Goal: Task Accomplishment & Management: Complete application form

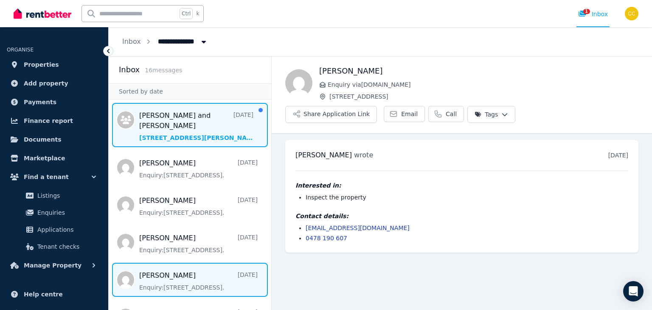
click at [199, 118] on span "Message list" at bounding box center [190, 125] width 163 height 44
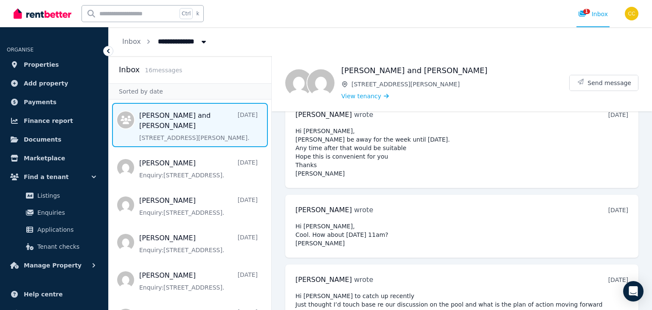
scroll to position [181, 0]
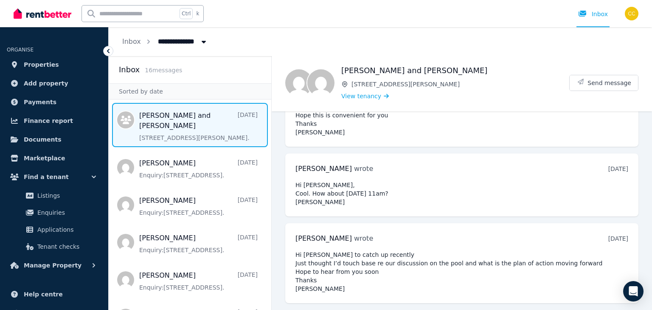
click at [389, 255] on pre "Hi [PERSON_NAME] to catch up recently Just thought I’d touch base re our discus…" at bounding box center [462, 271] width 333 height 42
click at [401, 253] on pre "Hi [PERSON_NAME] to catch up recently Just thought I’d touch base re our discus…" at bounding box center [462, 271] width 333 height 42
click at [530, 250] on pre "Hi [PERSON_NAME] to catch up recently Just thought I’d touch base re our discus…" at bounding box center [462, 271] width 333 height 42
click at [619, 82] on span "Send message" at bounding box center [610, 83] width 44 height 8
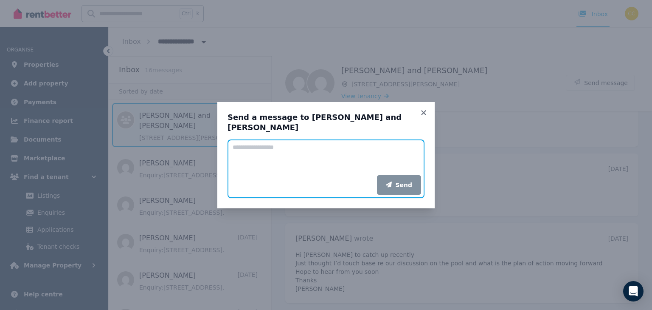
click at [326, 143] on textarea "Add your message" at bounding box center [326, 157] width 197 height 36
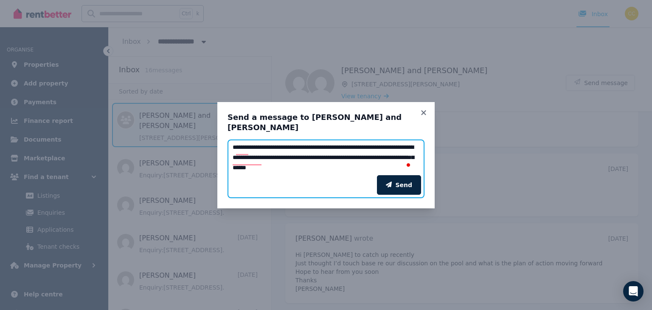
scroll to position [17, 0]
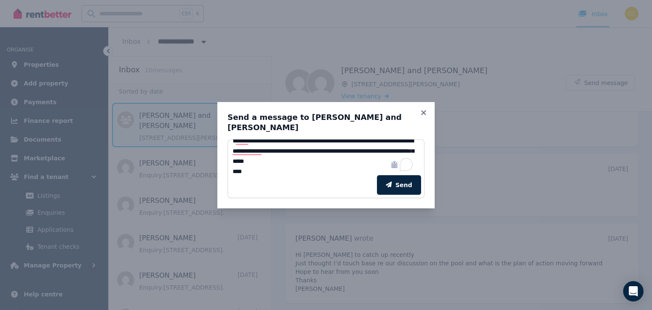
drag, startPoint x: 270, startPoint y: 170, endPoint x: 271, endPoint y: 166, distance: 4.3
click at [270, 172] on div "Send" at bounding box center [326, 185] width 197 height 26
click at [270, 165] on textarea "**********" at bounding box center [326, 157] width 197 height 36
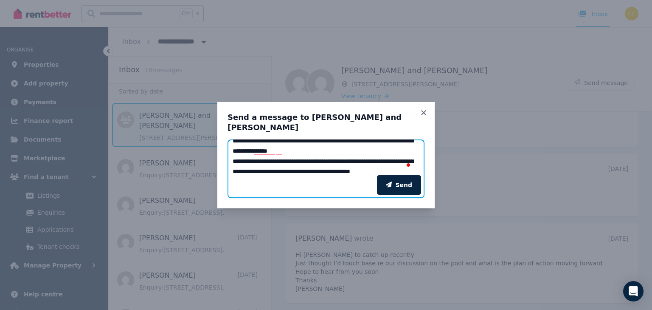
scroll to position [57, 0]
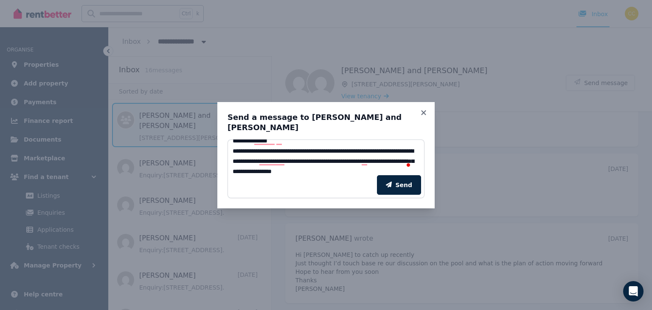
drag, startPoint x: 365, startPoint y: 168, endPoint x: 366, endPoint y: 177, distance: 8.5
click at [365, 172] on div "Send" at bounding box center [326, 185] width 197 height 26
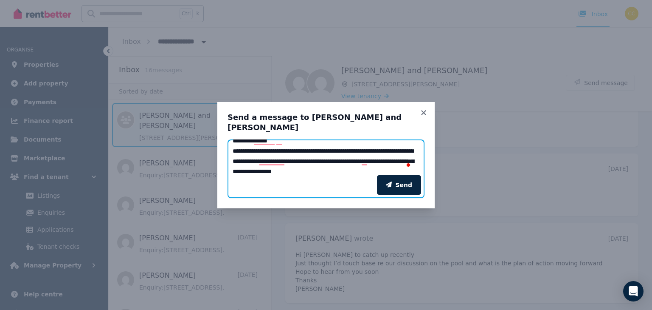
click at [365, 166] on textarea "**********" at bounding box center [326, 157] width 197 height 36
click at [370, 165] on textarea "**********" at bounding box center [326, 157] width 197 height 36
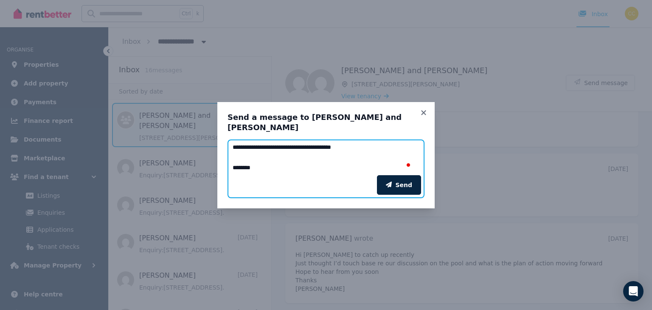
scroll to position [98, 0]
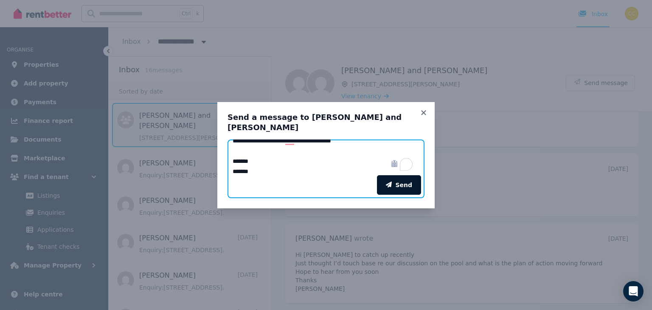
type textarea "**********"
click at [406, 181] on button "Send" at bounding box center [399, 185] width 44 height 20
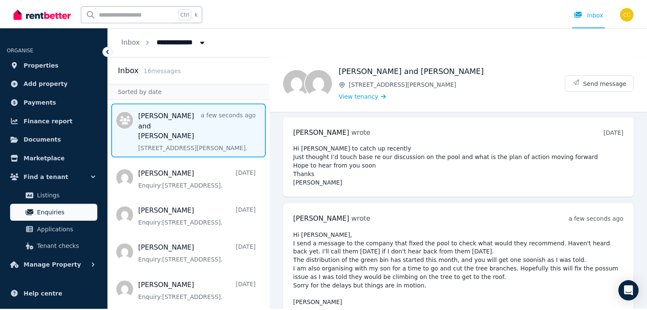
scroll to position [310, 0]
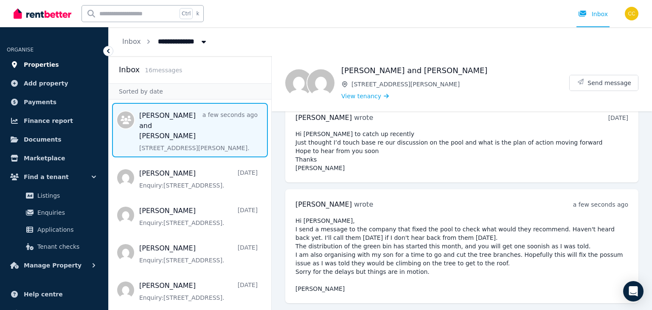
click at [43, 66] on span "Properties" at bounding box center [41, 64] width 35 height 10
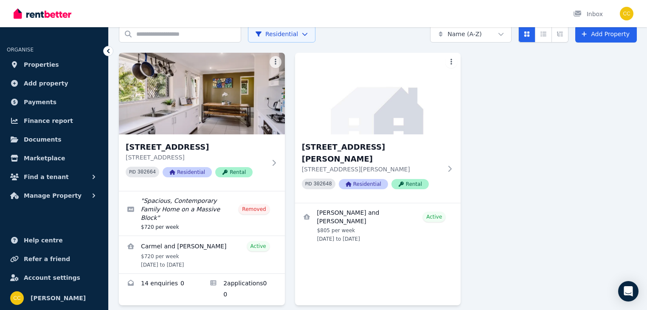
scroll to position [54, 0]
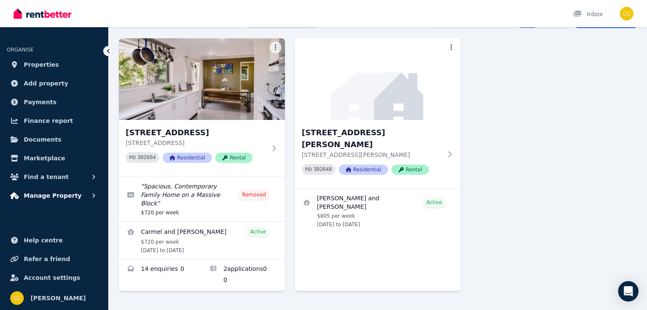
click at [70, 195] on span "Manage Property" at bounding box center [53, 195] width 58 height 10
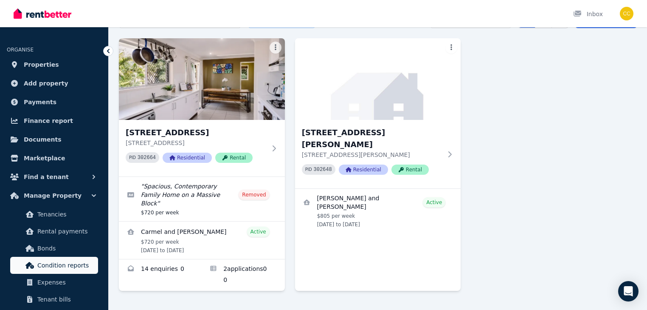
click at [88, 266] on span "Condition reports" at bounding box center [65, 265] width 57 height 10
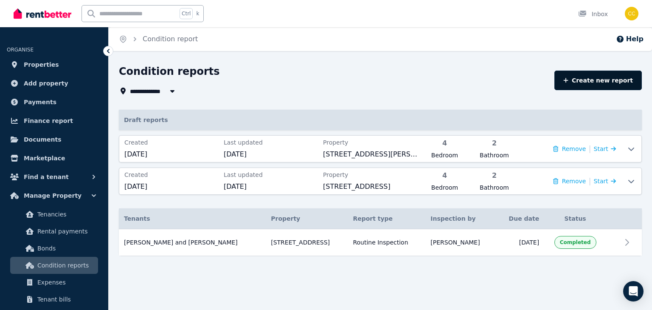
click at [604, 81] on link "Create new report" at bounding box center [598, 81] width 87 height 20
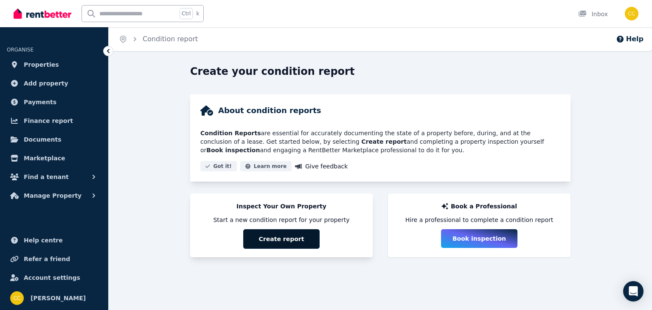
click at [307, 240] on button "Create report" at bounding box center [281, 239] width 76 height 20
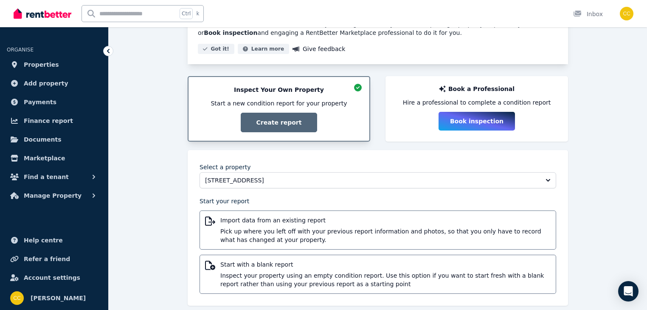
scroll to position [127, 0]
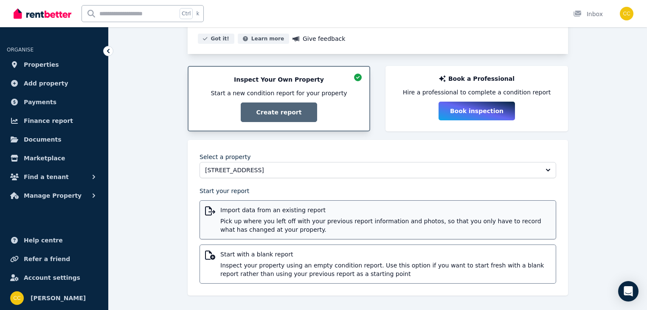
click at [406, 220] on span "Pick up where you left off with your previous report information and photos, so…" at bounding box center [385, 225] width 330 height 17
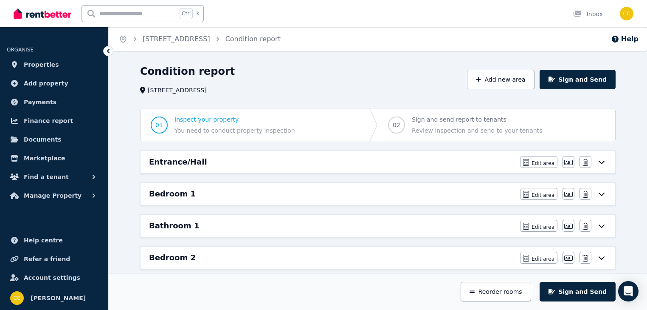
click at [603, 161] on icon at bounding box center [602, 161] width 10 height 7
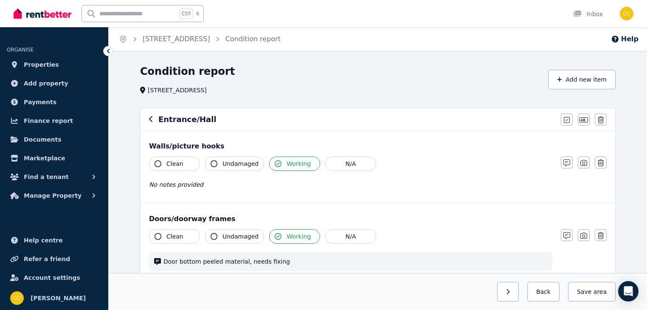
click at [217, 183] on div "No notes provided" at bounding box center [350, 184] width 403 height 10
click at [569, 162] on icon "button" at bounding box center [567, 162] width 7 height 7
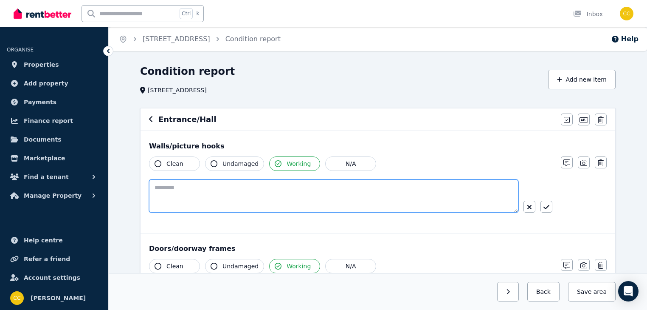
click at [237, 192] on textarea at bounding box center [334, 195] width 370 height 33
type textarea "**********"
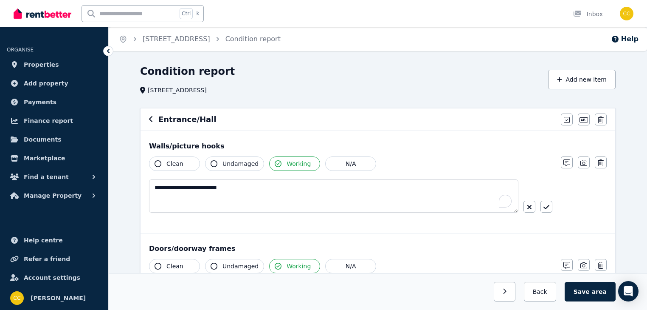
click at [546, 207] on icon "button" at bounding box center [547, 206] width 6 height 7
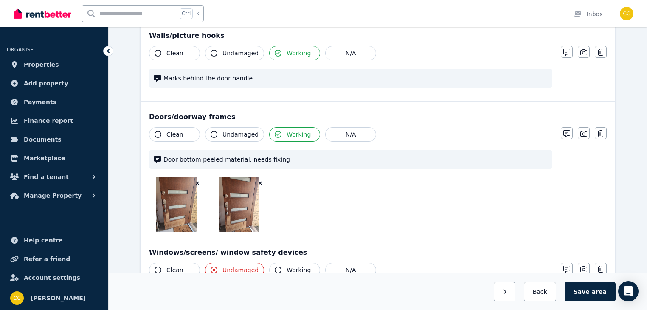
scroll to position [136, 0]
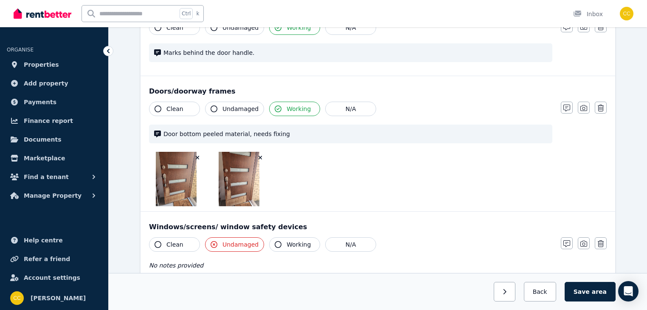
click at [312, 135] on span "Door bottom peeled material, needs fixing" at bounding box center [356, 134] width 384 height 8
click at [567, 110] on icon "button" at bounding box center [567, 107] width 7 height 7
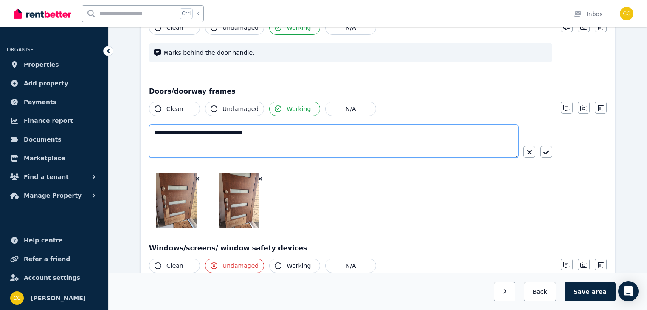
click at [327, 136] on textarea "**********" at bounding box center [334, 140] width 370 height 33
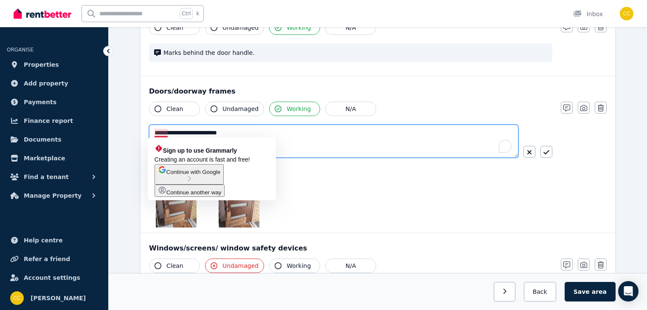
click at [155, 131] on textarea "**********" at bounding box center [334, 140] width 370 height 33
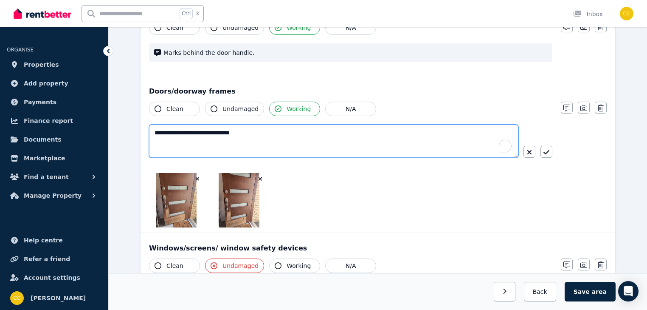
click at [256, 132] on textarea "**********" at bounding box center [334, 140] width 370 height 33
type textarea "**********"
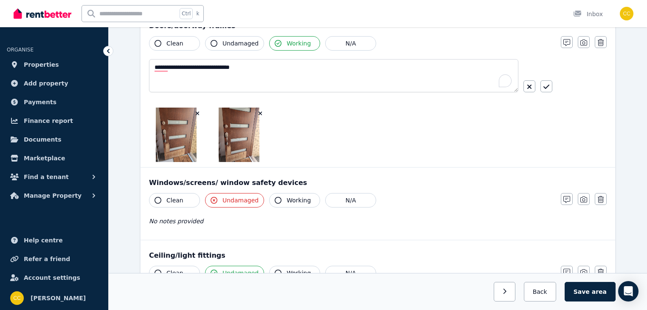
scroll to position [204, 0]
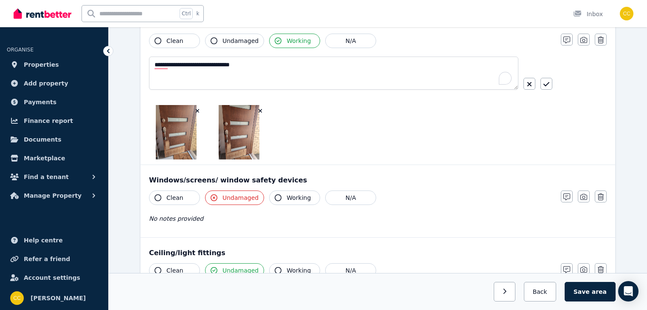
drag, startPoint x: 214, startPoint y: 196, endPoint x: 248, endPoint y: 214, distance: 38.8
click at [214, 196] on icon "button" at bounding box center [214, 197] width 7 height 7
click at [342, 196] on button "N/A" at bounding box center [350, 197] width 51 height 14
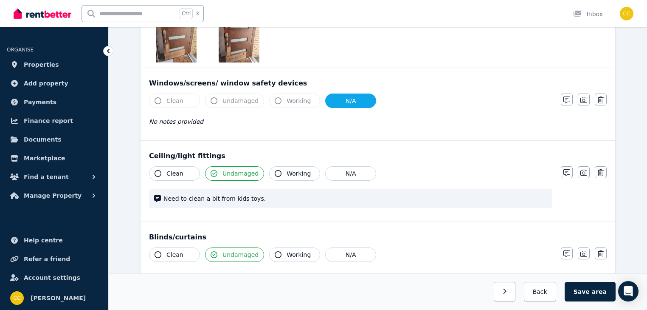
scroll to position [306, 0]
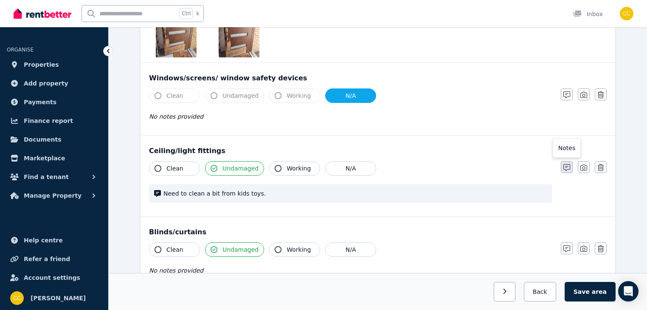
click at [569, 166] on icon "button" at bounding box center [567, 167] width 7 height 7
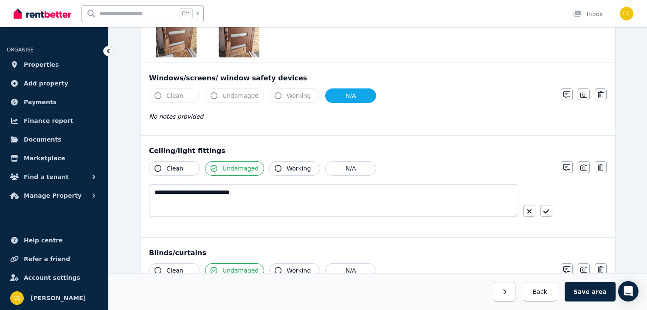
click at [160, 166] on icon "button" at bounding box center [158, 168] width 7 height 7
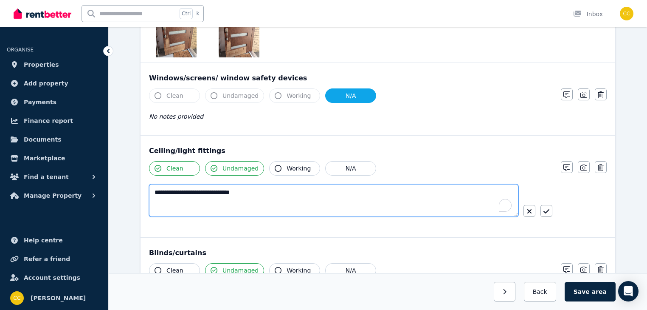
drag, startPoint x: 211, startPoint y: 189, endPoint x: 191, endPoint y: 189, distance: 19.5
click at [191, 189] on textarea "**********" at bounding box center [334, 200] width 370 height 33
click at [159, 166] on icon "button" at bounding box center [158, 168] width 7 height 7
type textarea "**********"
click at [251, 191] on textarea "**********" at bounding box center [334, 200] width 370 height 33
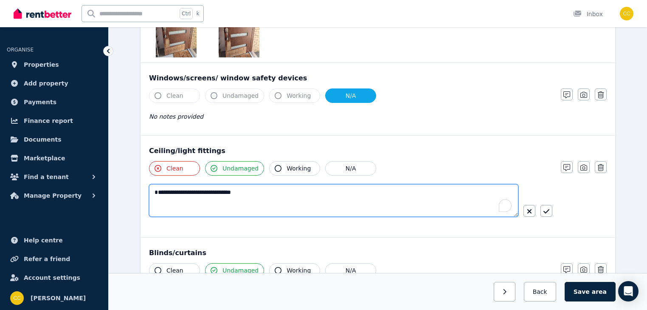
drag, startPoint x: 246, startPoint y: 189, endPoint x: 152, endPoint y: 186, distance: 94.3
click at [152, 186] on textarea "**********" at bounding box center [334, 200] width 370 height 33
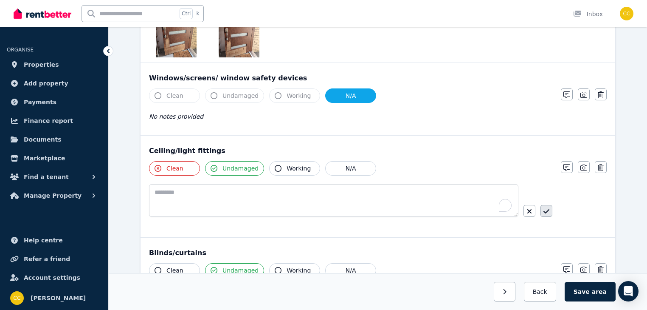
click at [547, 211] on icon "button" at bounding box center [547, 211] width 6 height 4
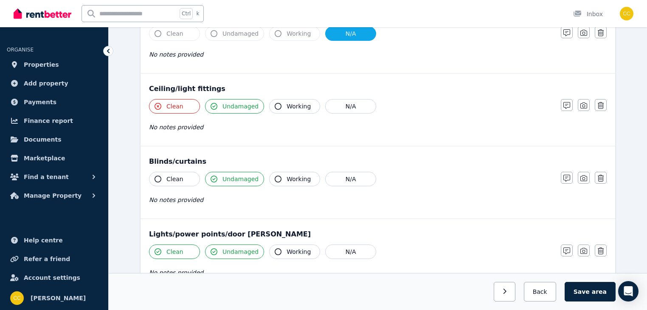
scroll to position [374, 0]
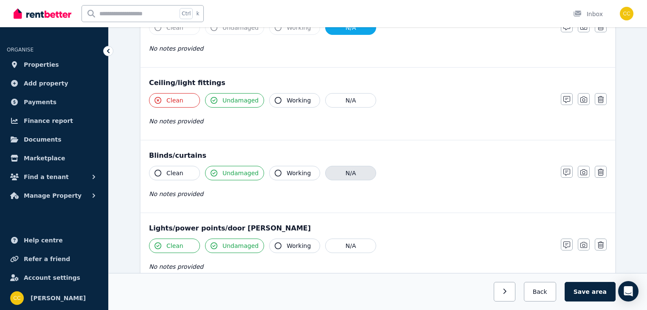
click at [351, 168] on button "N/A" at bounding box center [350, 173] width 51 height 14
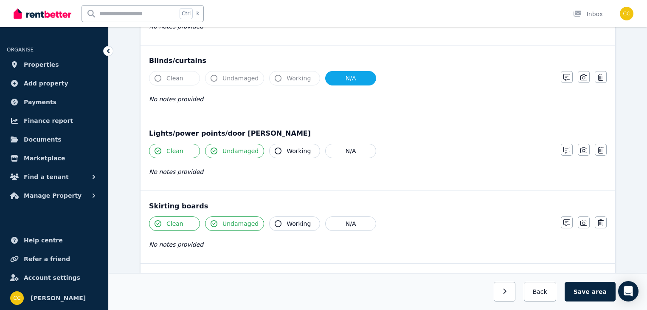
scroll to position [360, 0]
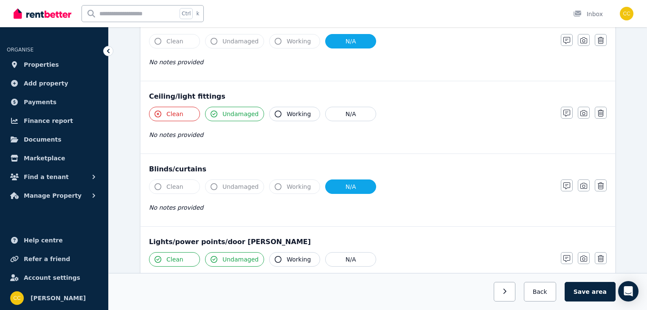
drag, startPoint x: 157, startPoint y: 113, endPoint x: 170, endPoint y: 119, distance: 14.7
click at [157, 113] on icon "button" at bounding box center [158, 113] width 7 height 7
click at [158, 110] on icon "button" at bounding box center [158, 113] width 7 height 7
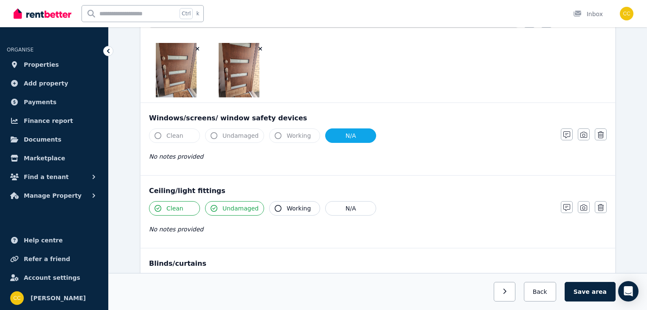
scroll to position [292, 0]
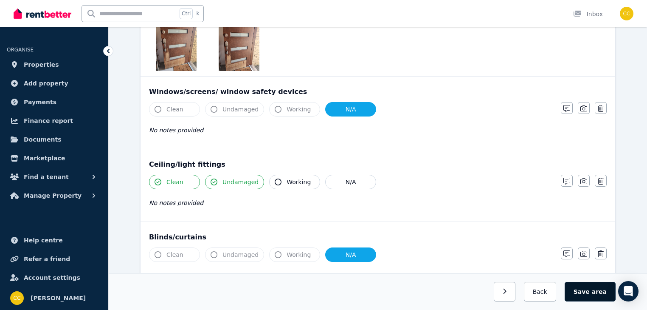
click at [596, 293] on span "area" at bounding box center [599, 291] width 15 height 8
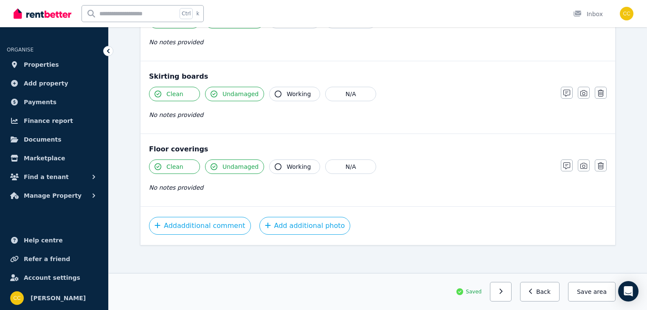
scroll to position [598, 0]
click at [544, 292] on button "Back" at bounding box center [539, 292] width 39 height 20
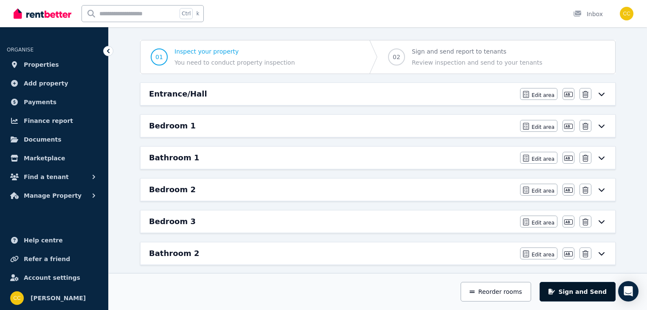
scroll to position [14, 0]
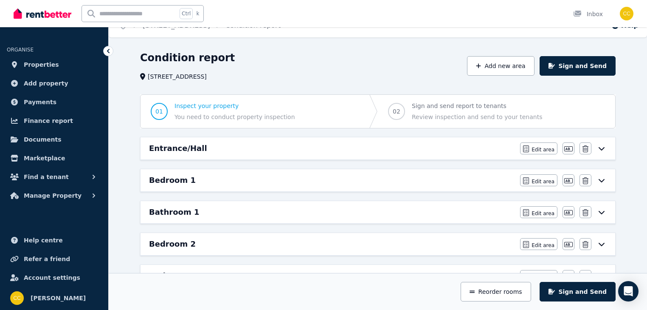
click at [603, 179] on icon at bounding box center [602, 180] width 10 height 7
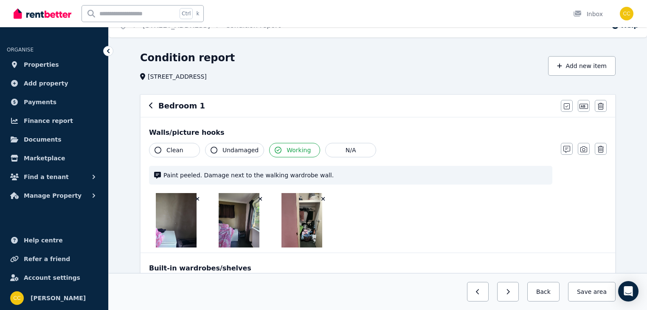
scroll to position [0, 0]
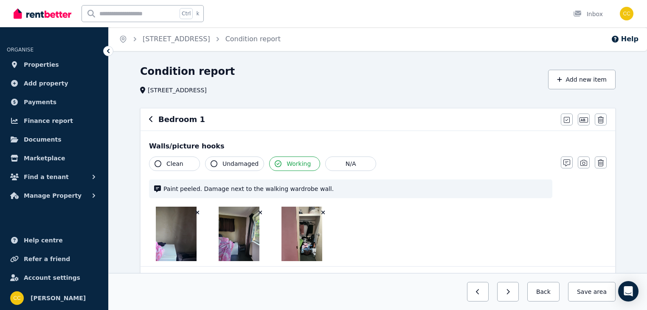
drag, startPoint x: 324, startPoint y: 212, endPoint x: 320, endPoint y: 214, distance: 4.6
click at [324, 212] on icon "button" at bounding box center [324, 213] width 4 height 4
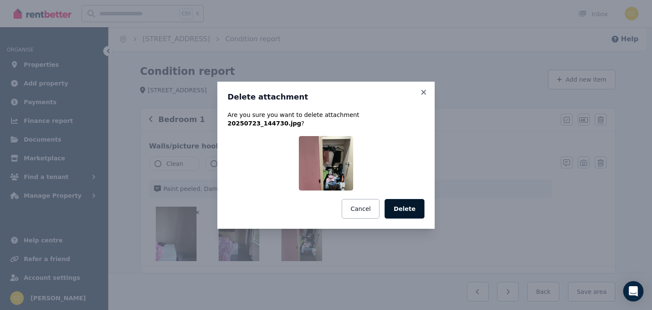
click at [416, 206] on button "Delete" at bounding box center [405, 209] width 40 height 20
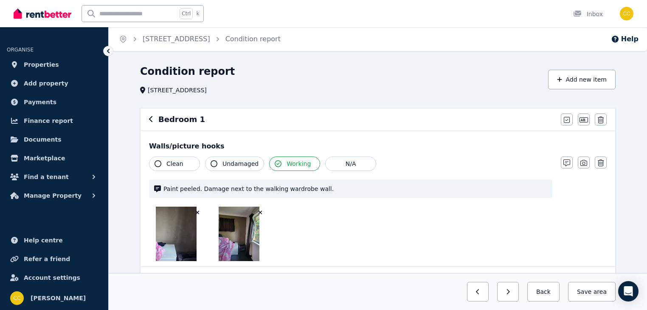
click at [260, 211] on icon "button" at bounding box center [261, 213] width 4 height 4
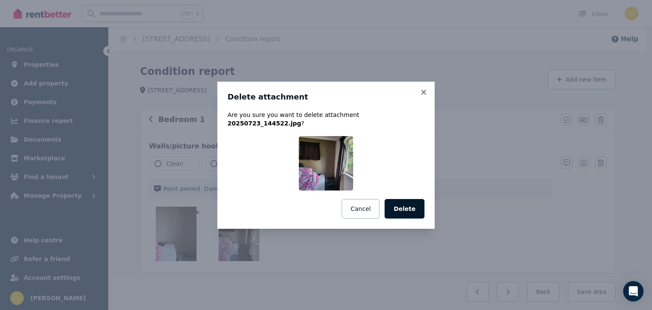
click at [406, 210] on button "Delete" at bounding box center [405, 209] width 40 height 20
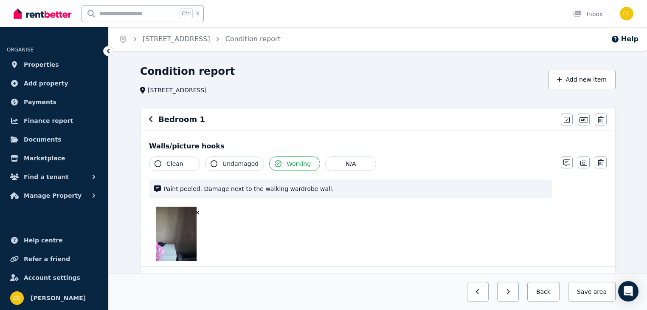
click at [197, 212] on icon "button" at bounding box center [198, 213] width 4 height 4
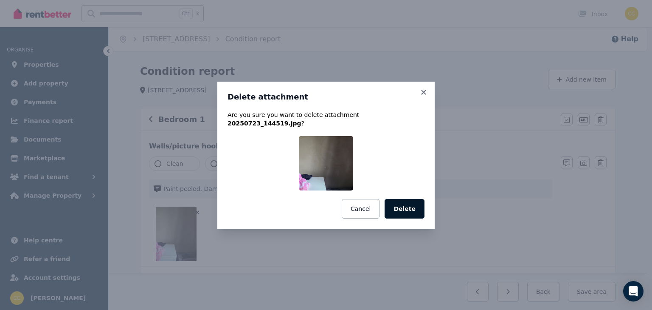
click at [415, 203] on button "Delete" at bounding box center [405, 209] width 40 height 20
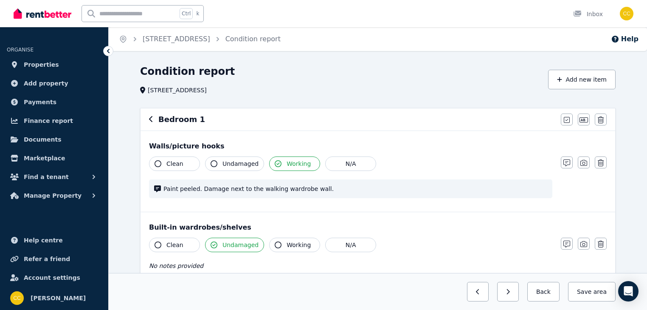
drag, startPoint x: 314, startPoint y: 188, endPoint x: 319, endPoint y: 190, distance: 4.7
click at [314, 188] on span "Paint peeled. Damage next to the walking wardrobe wall." at bounding box center [356, 188] width 384 height 8
click at [565, 164] on icon "button" at bounding box center [567, 162] width 7 height 7
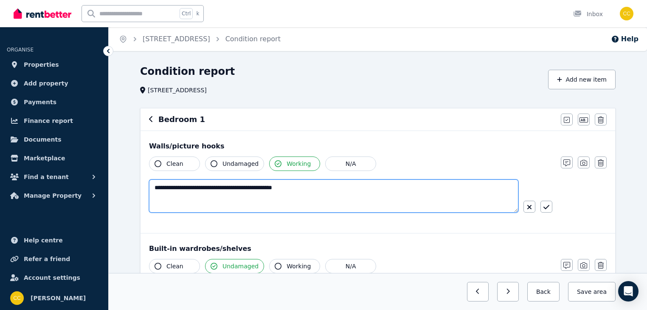
click at [330, 189] on textarea "**********" at bounding box center [334, 195] width 370 height 33
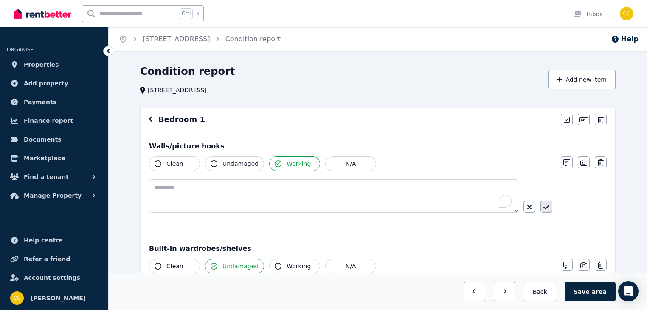
click at [549, 206] on icon "button" at bounding box center [547, 207] width 6 height 4
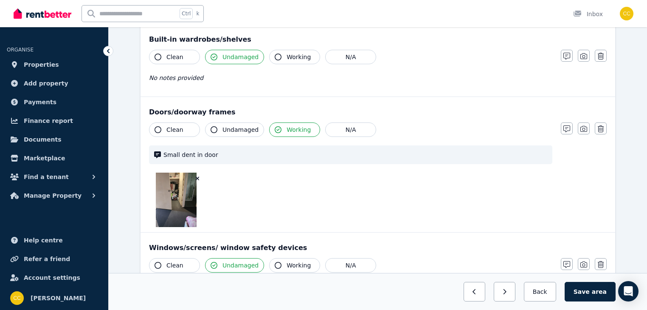
scroll to position [204, 0]
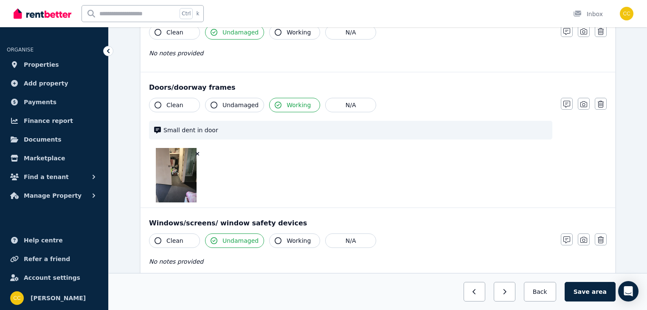
click at [198, 153] on icon "button" at bounding box center [198, 154] width 4 height 4
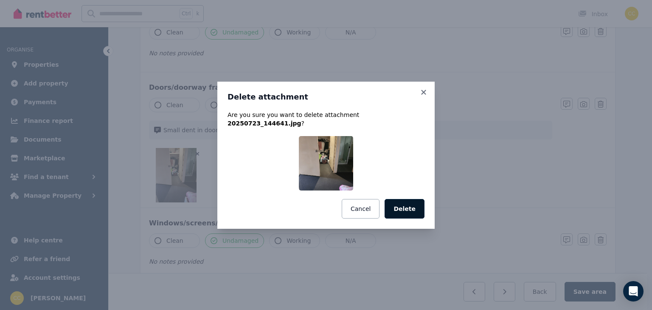
click at [421, 205] on button "Delete" at bounding box center [405, 209] width 40 height 20
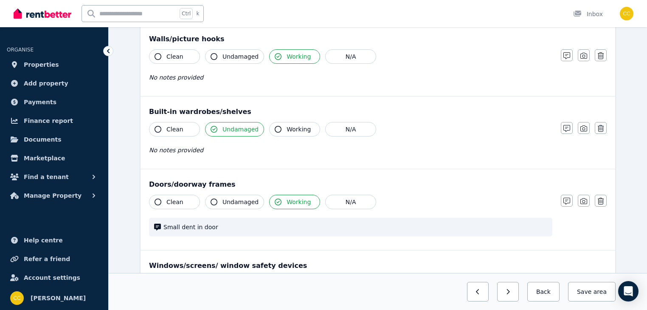
scroll to position [136, 0]
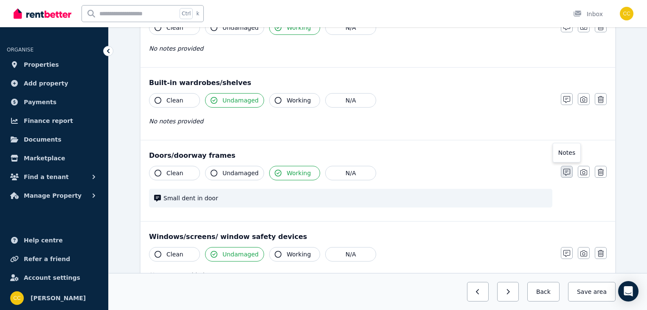
click at [567, 172] on icon "button" at bounding box center [567, 172] width 7 height 7
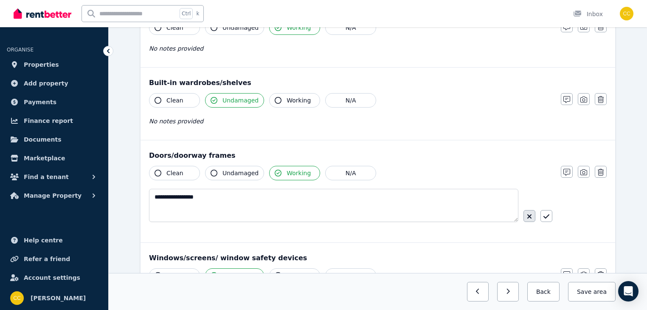
click at [532, 215] on icon "button" at bounding box center [529, 216] width 5 height 7
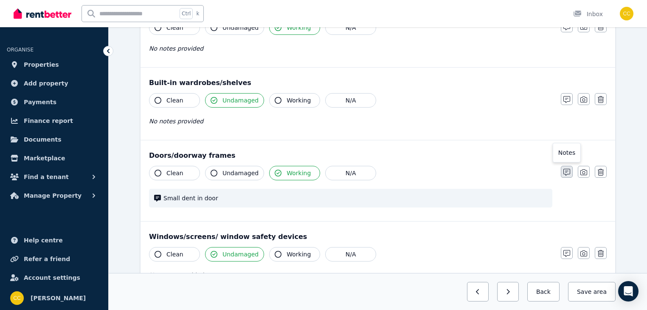
click at [569, 172] on icon "button" at bounding box center [567, 172] width 7 height 7
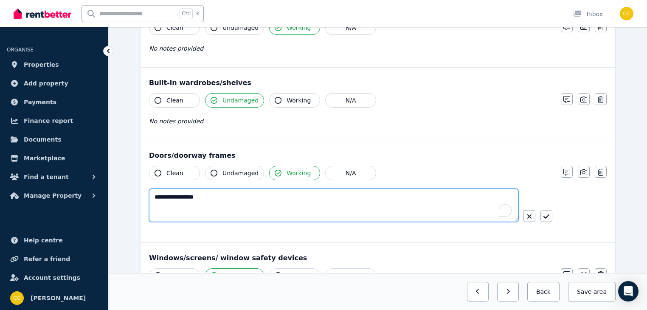
drag, startPoint x: 190, startPoint y: 195, endPoint x: 145, endPoint y: 195, distance: 45.0
click at [145, 195] on div "**********" at bounding box center [378, 191] width 475 height 102
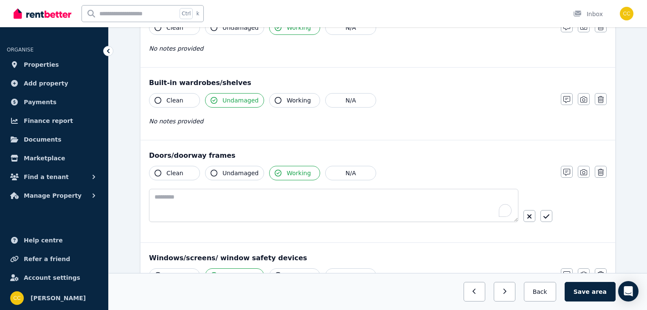
click at [544, 216] on icon "button" at bounding box center [547, 216] width 6 height 4
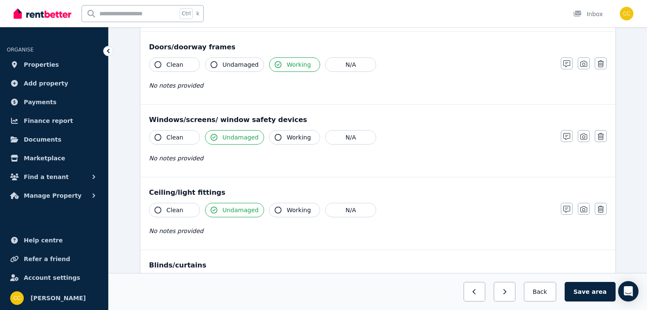
scroll to position [272, 0]
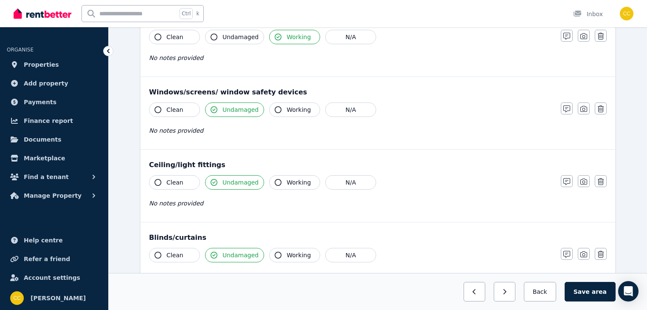
click at [156, 181] on icon "button" at bounding box center [158, 182] width 7 height 7
click at [212, 181] on icon "button" at bounding box center [214, 182] width 7 height 7
click at [216, 181] on icon "button" at bounding box center [214, 182] width 7 height 7
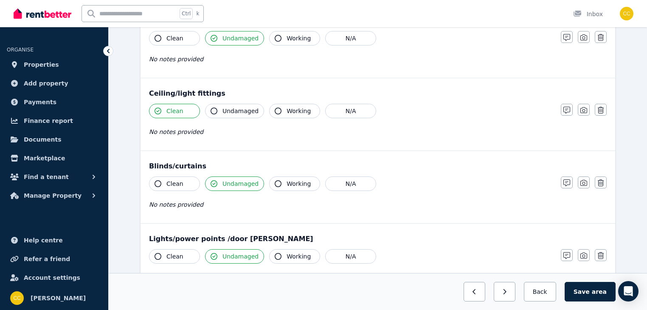
scroll to position [374, 0]
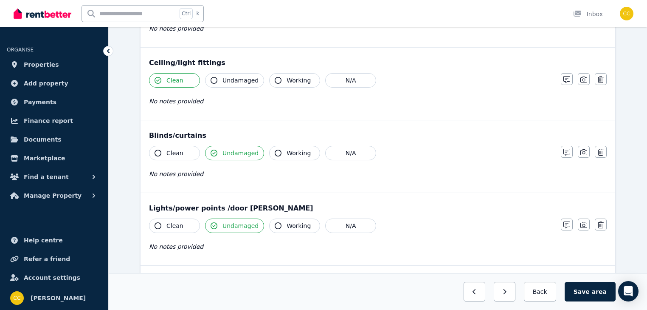
click at [275, 152] on icon "button" at bounding box center [278, 153] width 7 height 7
click at [214, 151] on icon "button" at bounding box center [214, 153] width 7 height 7
click at [214, 150] on icon "button" at bounding box center [214, 153] width 7 height 7
click at [158, 224] on icon "button" at bounding box center [158, 225] width 7 height 7
click at [215, 223] on icon "button" at bounding box center [214, 225] width 7 height 7
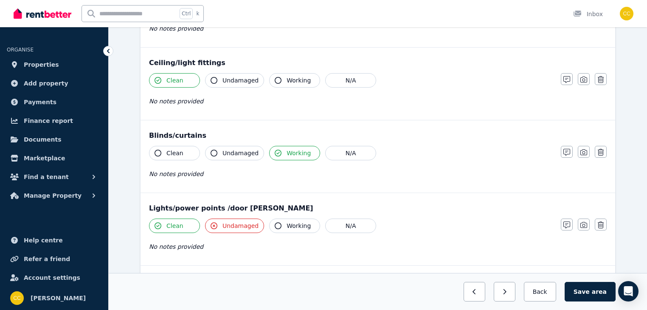
click at [211, 223] on icon "button" at bounding box center [214, 225] width 7 height 7
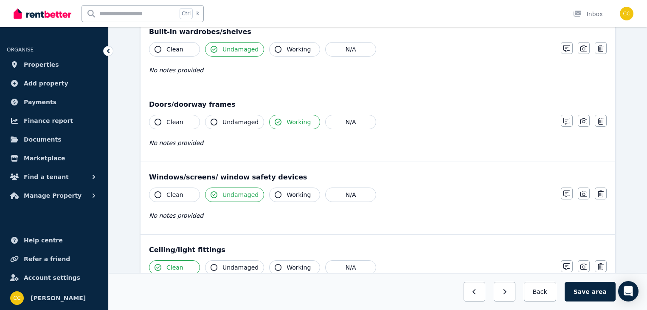
scroll to position [272, 0]
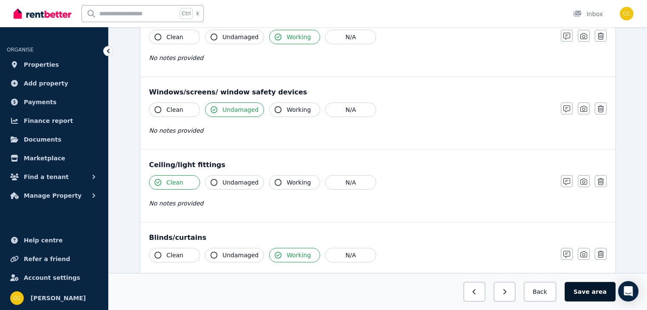
click at [587, 290] on button "Save area" at bounding box center [590, 292] width 51 height 20
drag, startPoint x: 588, startPoint y: 289, endPoint x: 498, endPoint y: 225, distance: 110.5
click at [588, 289] on button "Save area" at bounding box center [592, 292] width 48 height 20
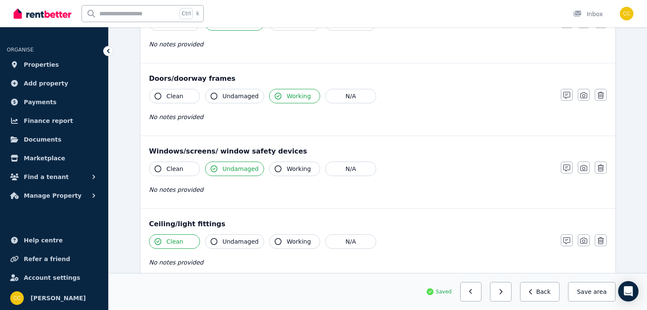
scroll to position [306, 0]
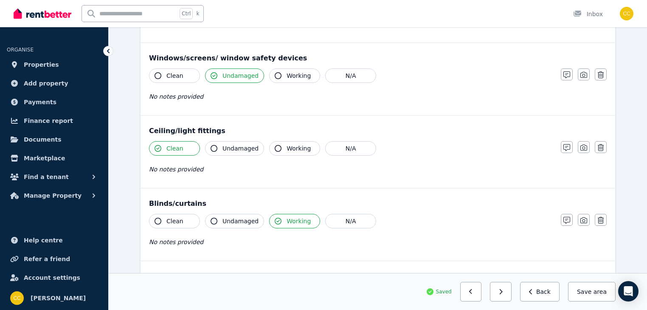
click at [556, 301] on div "Saved Previous: Entrance/Hall Next: Bathroom 1 Back Save area" at bounding box center [378, 291] width 539 height 37
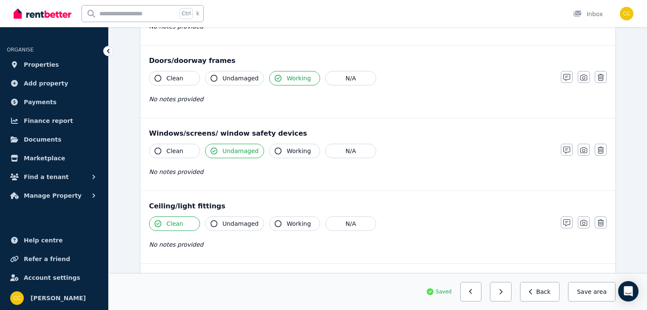
scroll to position [272, 0]
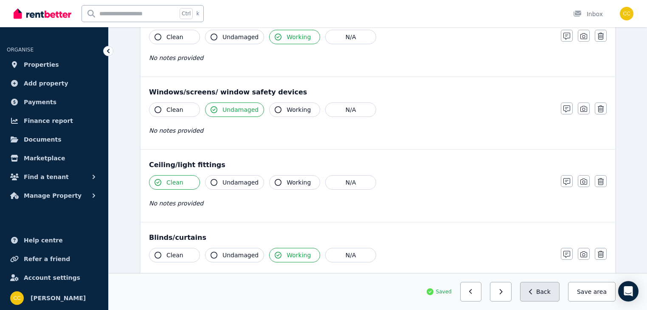
click at [554, 298] on button "Back" at bounding box center [539, 292] width 39 height 20
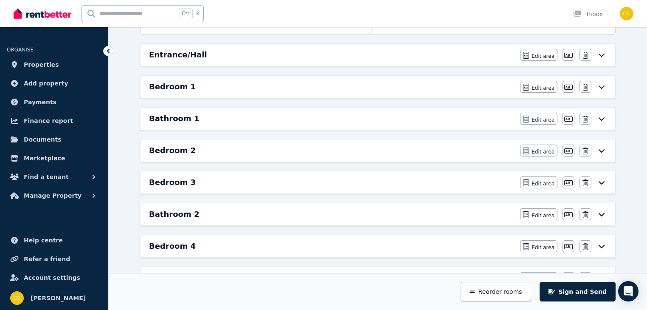
scroll to position [76, 0]
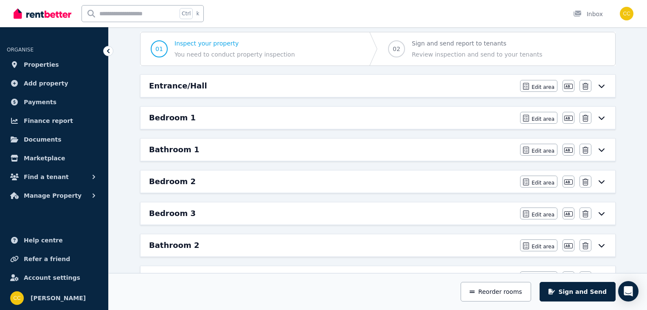
click at [604, 150] on icon at bounding box center [602, 149] width 10 height 7
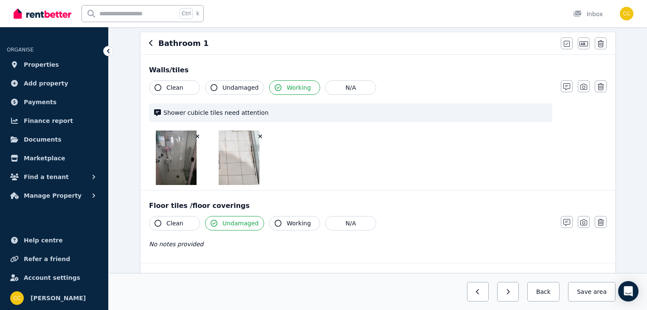
scroll to position [0, 0]
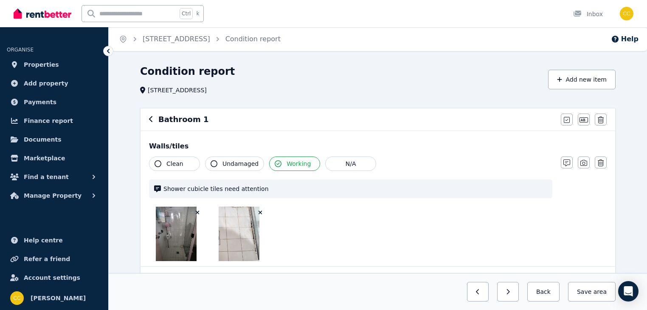
drag, startPoint x: 260, startPoint y: 212, endPoint x: 271, endPoint y: 216, distance: 12.8
click at [260, 212] on icon "button" at bounding box center [261, 213] width 4 height 4
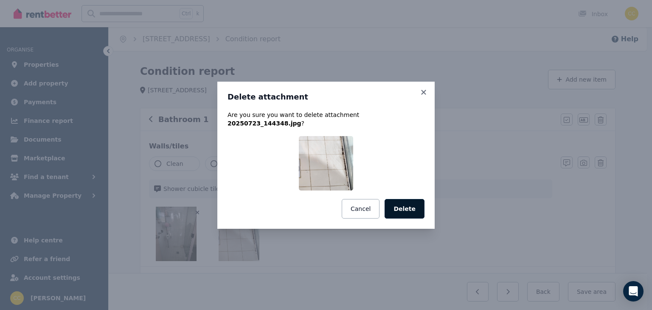
click at [410, 208] on button "Delete" at bounding box center [405, 209] width 40 height 20
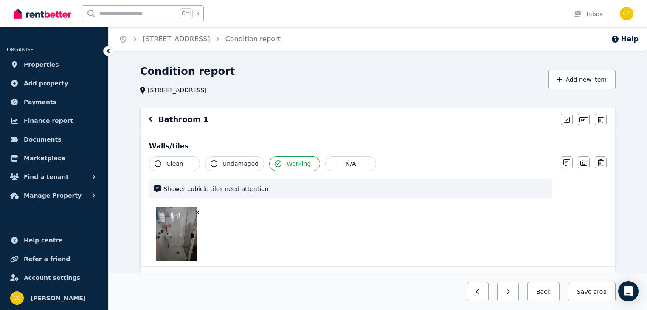
click at [197, 211] on icon "button" at bounding box center [197, 212] width 5 height 6
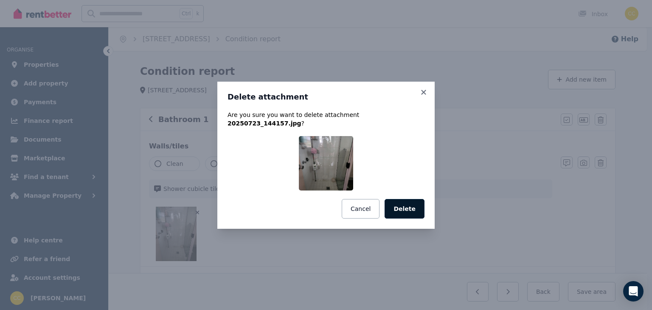
click at [415, 205] on button "Delete" at bounding box center [405, 209] width 40 height 20
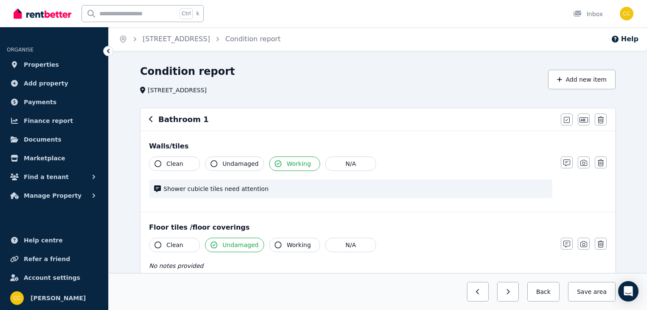
click at [391, 187] on span "Shower cubicle tiles need attention" at bounding box center [356, 188] width 384 height 8
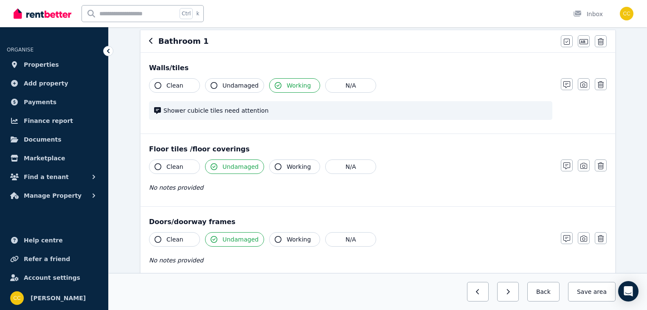
scroll to position [70, 0]
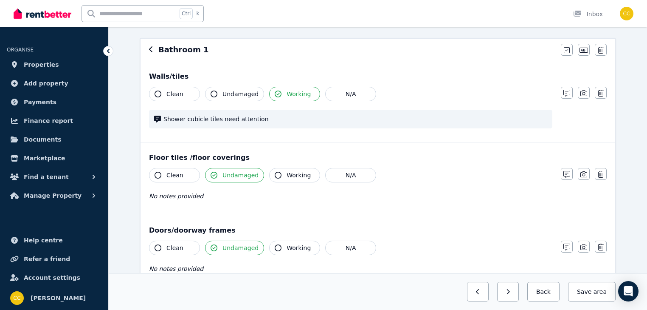
drag, startPoint x: 567, startPoint y: 94, endPoint x: 564, endPoint y: 99, distance: 5.8
click at [567, 94] on icon "button" at bounding box center [567, 93] width 7 height 7
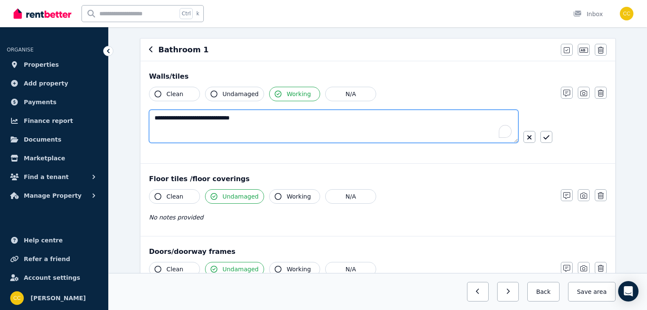
drag, startPoint x: 267, startPoint y: 124, endPoint x: 144, endPoint y: 122, distance: 122.3
click at [145, 122] on div "**********" at bounding box center [378, 112] width 475 height 102
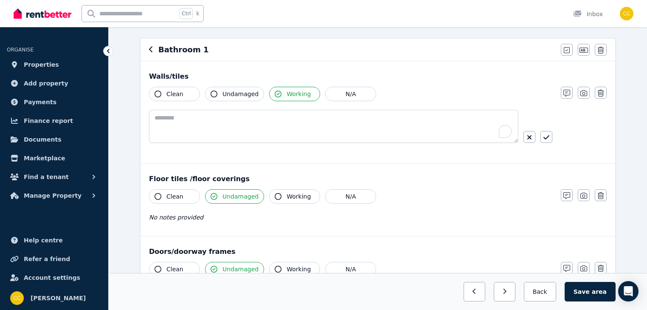
click at [214, 93] on icon "button" at bounding box center [214, 93] width 7 height 7
click at [275, 95] on icon "button" at bounding box center [278, 93] width 7 height 7
click at [269, 91] on button "Working" at bounding box center [294, 94] width 51 height 14
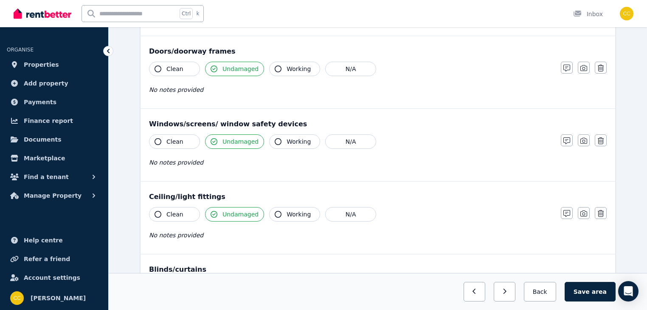
scroll to position [274, 0]
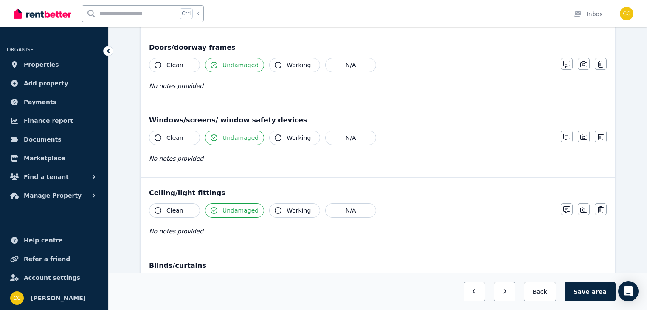
drag, startPoint x: 160, startPoint y: 209, endPoint x: 209, endPoint y: 208, distance: 49.7
click at [160, 209] on icon "button" at bounding box center [158, 210] width 7 height 7
click at [214, 209] on icon "button" at bounding box center [214, 210] width 7 height 7
click at [228, 210] on span "Undamaged" at bounding box center [241, 210] width 36 height 8
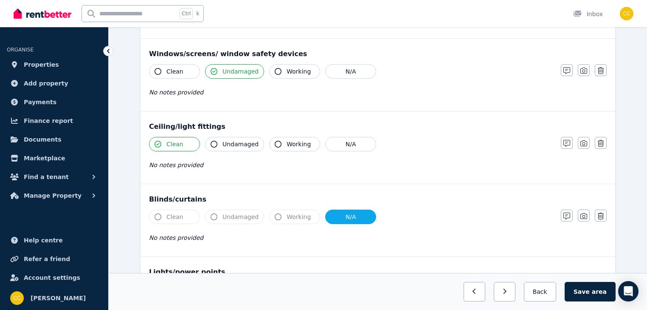
scroll to position [375, 0]
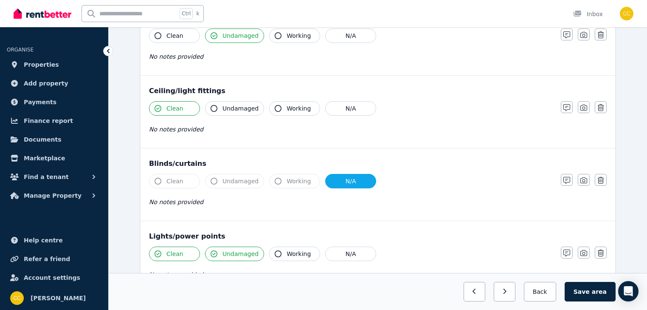
click at [342, 181] on button "N/A" at bounding box center [350, 181] width 51 height 14
click at [341, 177] on button "N/A" at bounding box center [350, 181] width 51 height 14
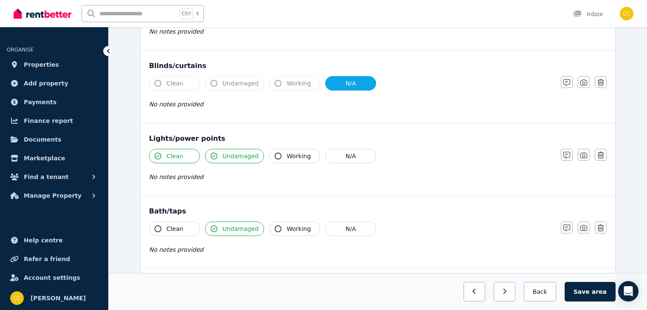
scroll to position [477, 0]
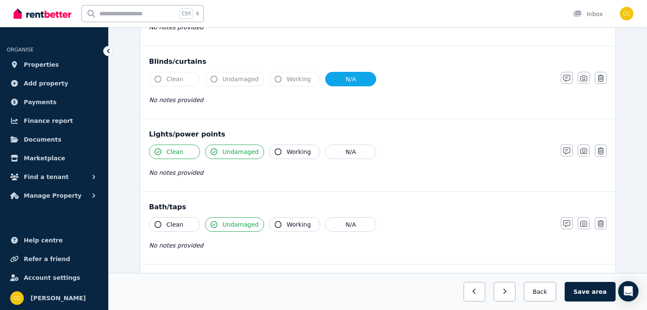
drag, startPoint x: 212, startPoint y: 151, endPoint x: 221, endPoint y: 153, distance: 9.6
click at [212, 151] on icon "button" at bounding box center [214, 151] width 7 height 7
click at [233, 149] on span "Undamaged" at bounding box center [241, 151] width 36 height 8
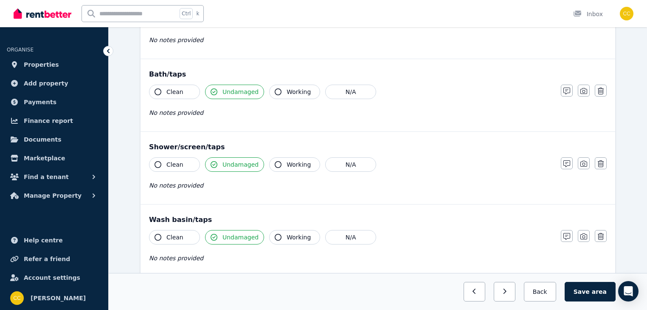
scroll to position [613, 0]
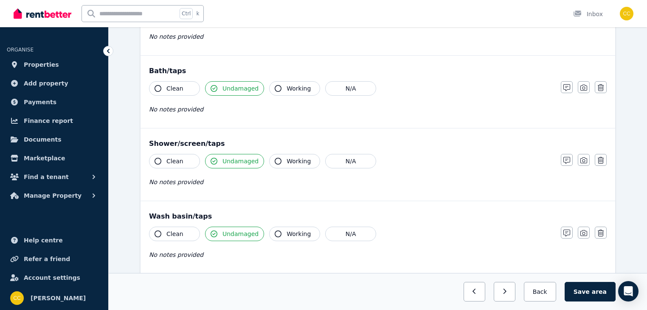
click at [157, 158] on icon "button" at bounding box center [158, 161] width 7 height 7
click at [214, 158] on icon "button" at bounding box center [214, 161] width 7 height 7
click at [230, 159] on span "Undamaged" at bounding box center [241, 161] width 36 height 8
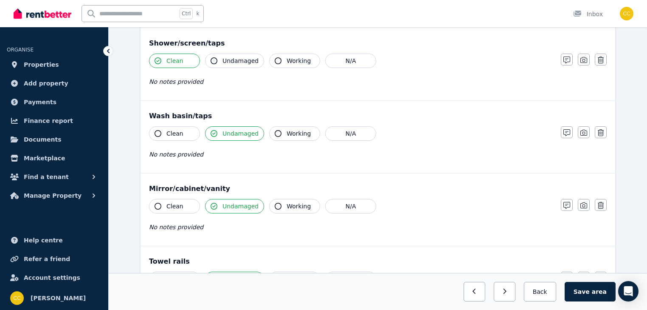
scroll to position [715, 0]
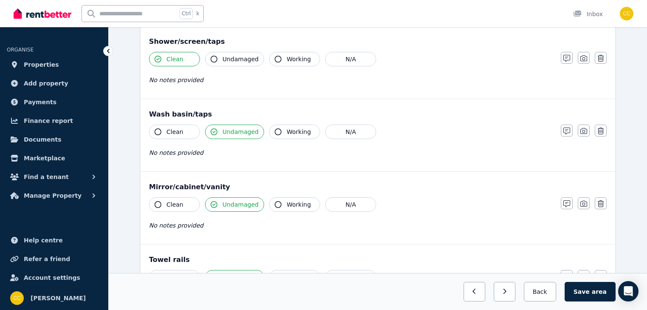
click at [158, 129] on icon "button" at bounding box center [158, 131] width 7 height 7
click at [214, 129] on icon "button" at bounding box center [214, 131] width 7 height 7
click at [217, 125] on button "Undamaged" at bounding box center [234, 131] width 59 height 14
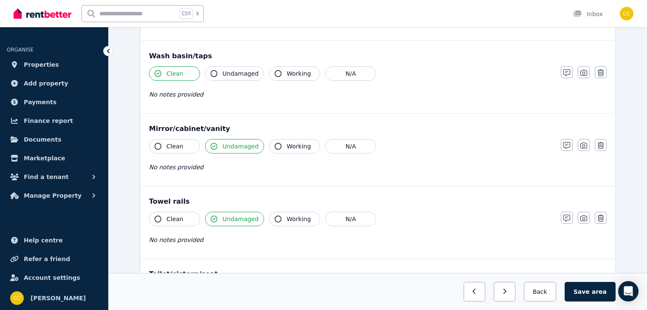
scroll to position [783, 0]
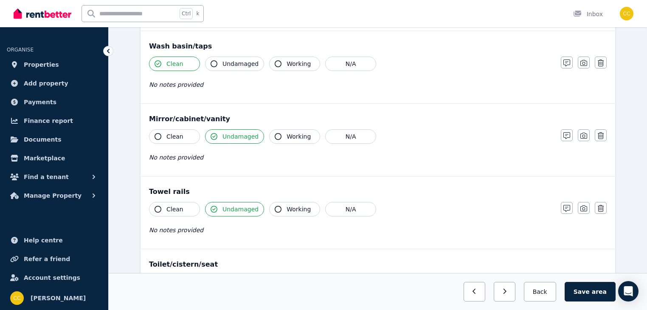
click at [159, 134] on icon "button" at bounding box center [158, 136] width 7 height 7
click at [226, 134] on span "Undamaged" at bounding box center [241, 136] width 36 height 8
click at [213, 133] on icon "button" at bounding box center [214, 136] width 7 height 7
click at [158, 133] on icon "button" at bounding box center [158, 136] width 7 height 7
click at [165, 133] on button "Clean" at bounding box center [174, 136] width 51 height 14
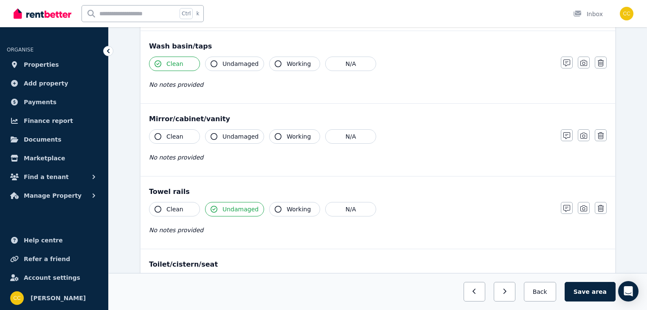
click at [216, 134] on icon "button" at bounding box center [214, 136] width 7 height 7
click at [275, 207] on icon "button" at bounding box center [278, 209] width 7 height 7
click at [211, 206] on icon "button" at bounding box center [214, 209] width 7 height 7
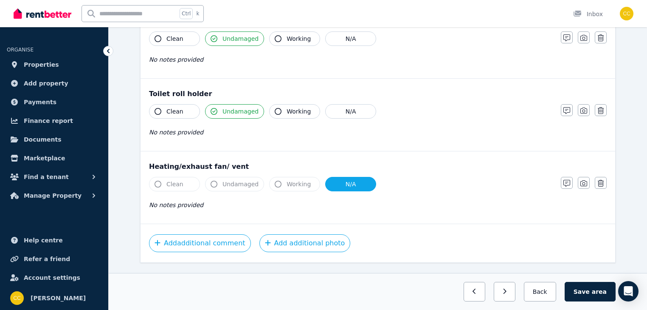
scroll to position [1042, 0]
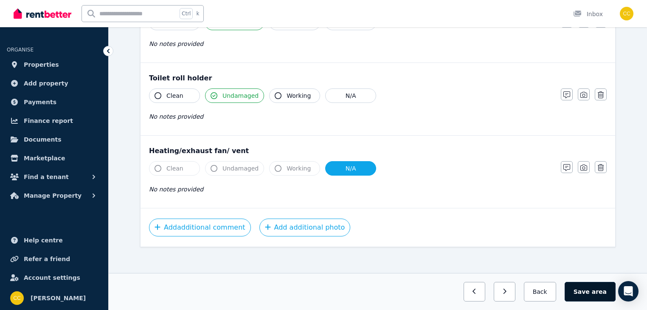
click at [598, 291] on span "area" at bounding box center [599, 291] width 15 height 8
click at [540, 287] on button "Back" at bounding box center [539, 292] width 39 height 20
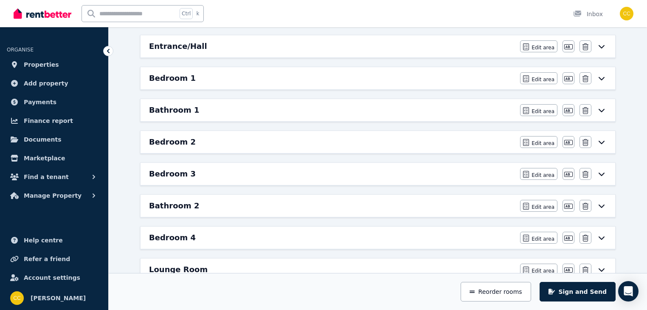
scroll to position [116, 0]
click at [602, 141] on icon at bounding box center [602, 141] width 10 height 7
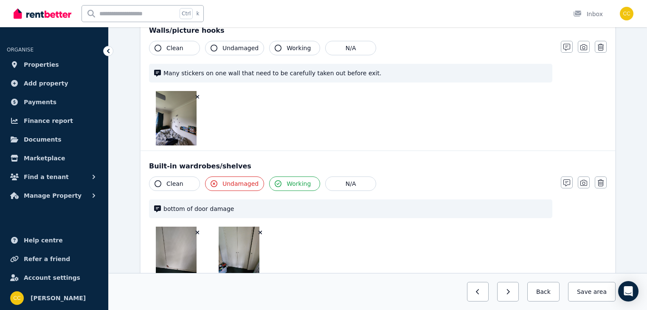
scroll to position [0, 0]
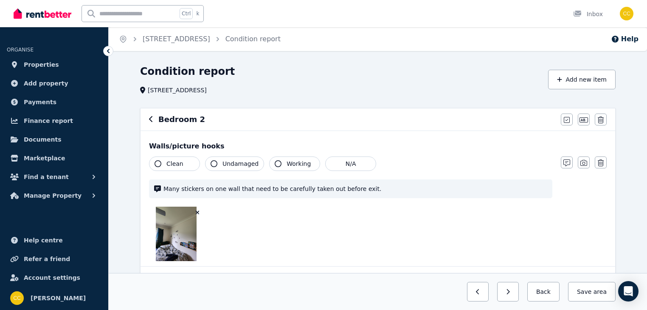
drag, startPoint x: 197, startPoint y: 212, endPoint x: 332, endPoint y: 195, distance: 136.2
click at [197, 212] on icon "button" at bounding box center [198, 213] width 4 height 4
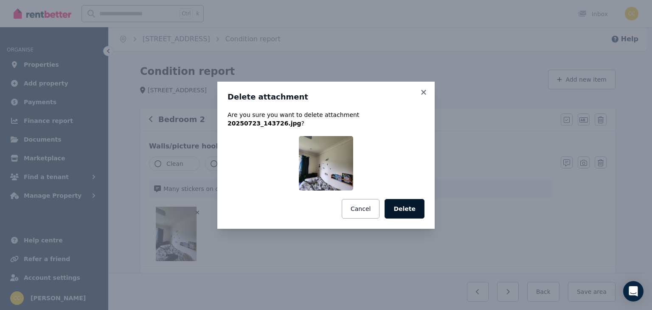
click at [411, 205] on button "Delete" at bounding box center [405, 209] width 40 height 20
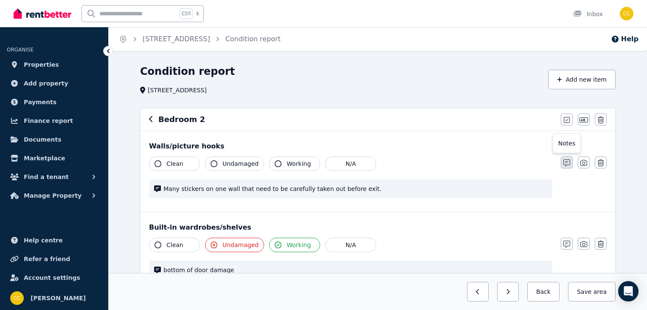
click at [567, 163] on icon "button" at bounding box center [567, 162] width 7 height 7
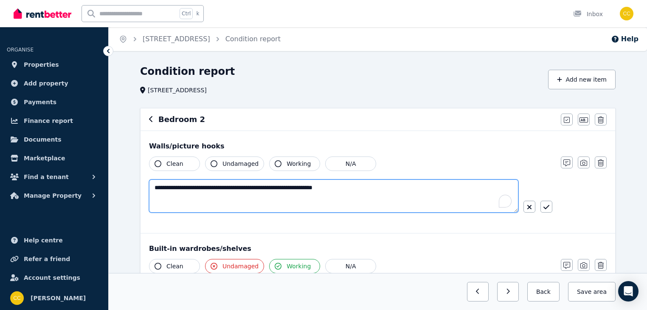
drag, startPoint x: 291, startPoint y: 185, endPoint x: 148, endPoint y: 196, distance: 143.1
click at [148, 196] on div "**********" at bounding box center [378, 182] width 475 height 102
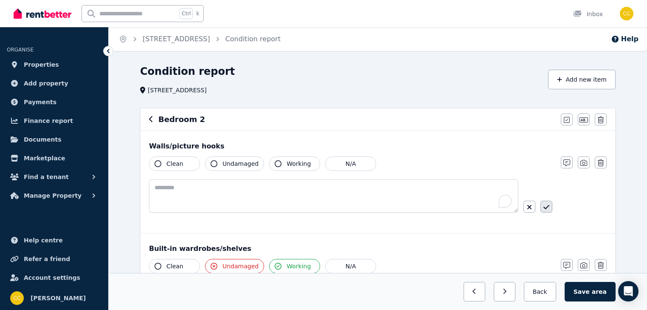
click at [548, 206] on icon "button" at bounding box center [547, 207] width 6 height 4
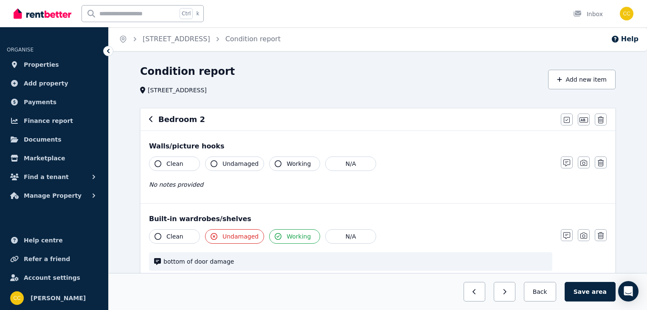
click at [214, 165] on icon "button" at bounding box center [214, 163] width 7 height 7
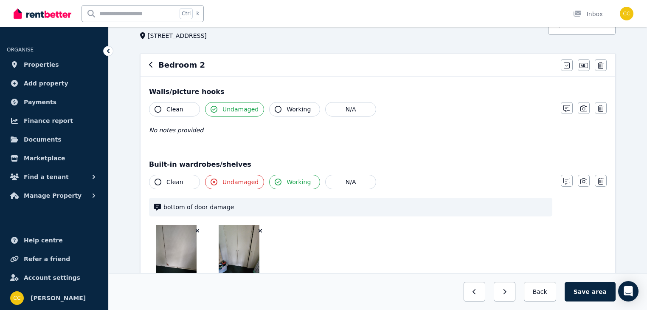
scroll to position [68, 0]
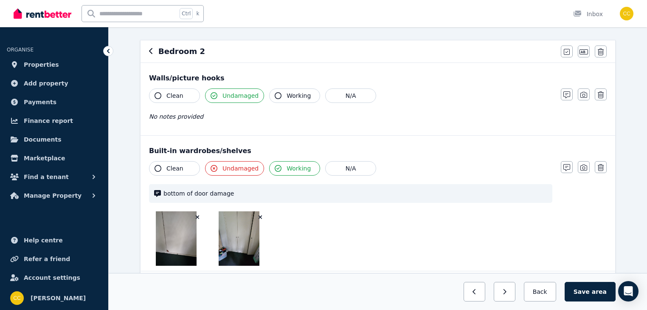
click at [237, 168] on span "Undamaged" at bounding box center [241, 168] width 36 height 8
click at [215, 168] on icon "button" at bounding box center [214, 168] width 7 height 7
click at [287, 167] on span "Working" at bounding box center [299, 168] width 24 height 8
click at [275, 168] on icon "button" at bounding box center [278, 168] width 7 height 7
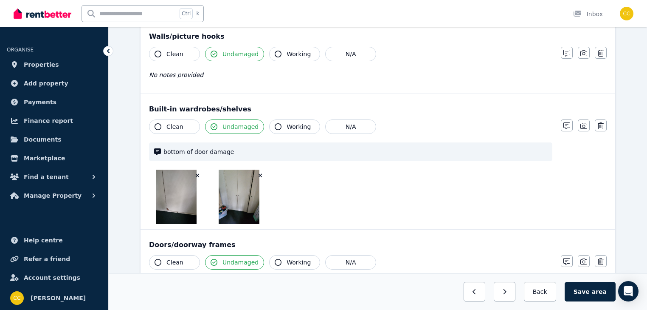
scroll to position [136, 0]
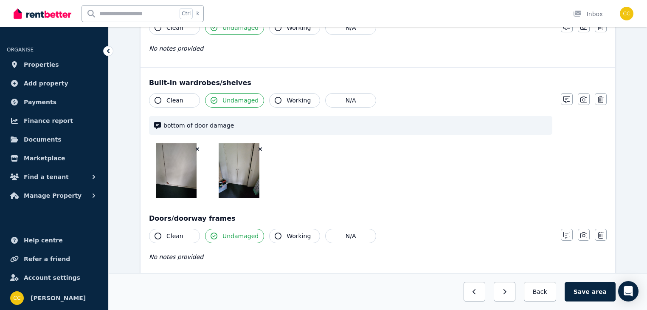
click at [196, 148] on icon "button" at bounding box center [197, 149] width 5 height 6
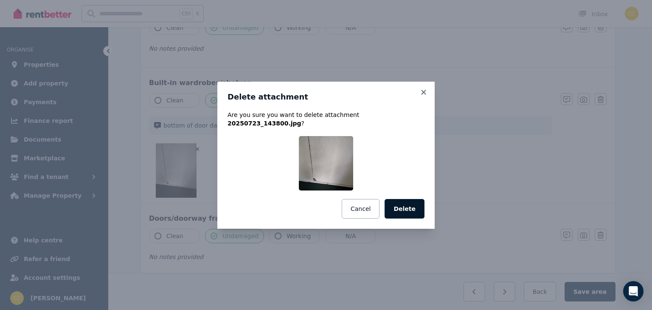
click at [408, 204] on button "Delete" at bounding box center [405, 209] width 40 height 20
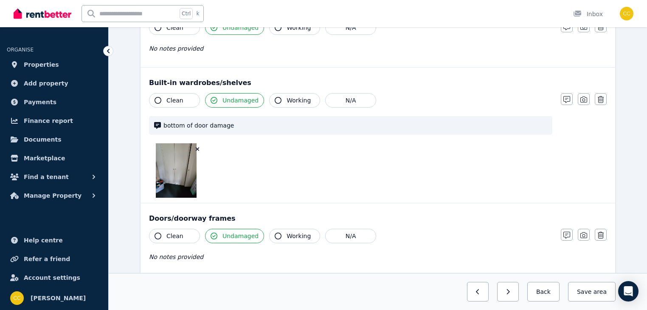
click at [178, 179] on img at bounding box center [176, 170] width 41 height 54
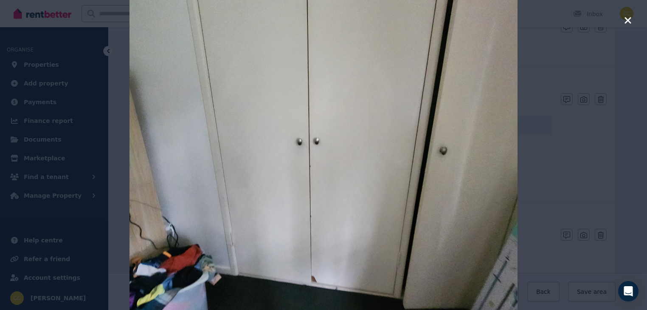
click at [630, 21] on icon "button" at bounding box center [628, 20] width 6 height 6
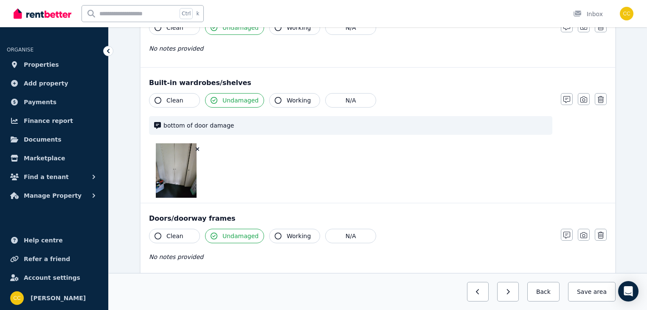
click at [198, 148] on icon "button" at bounding box center [198, 149] width 4 height 4
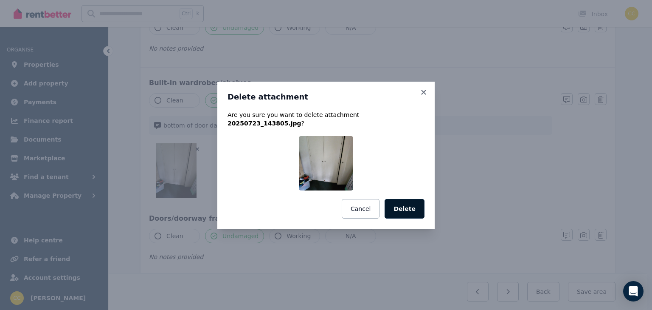
click at [416, 203] on button "Delete" at bounding box center [405, 209] width 40 height 20
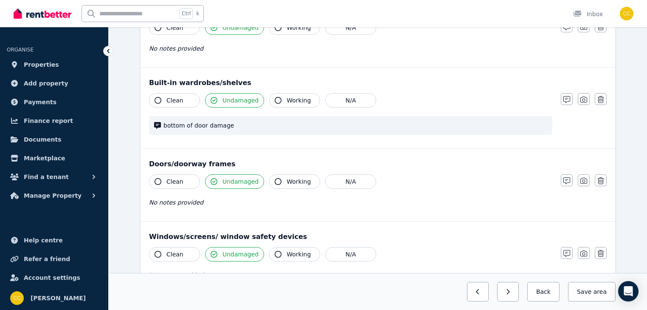
click at [328, 124] on span "bottom of door damage" at bounding box center [356, 125] width 384 height 8
click at [275, 99] on icon "button" at bounding box center [278, 100] width 7 height 7
click at [215, 99] on icon "button" at bounding box center [214, 100] width 7 height 7
click at [235, 124] on span "bottom of door damage" at bounding box center [356, 125] width 384 height 8
click at [217, 101] on button "Undamaged" at bounding box center [234, 100] width 59 height 14
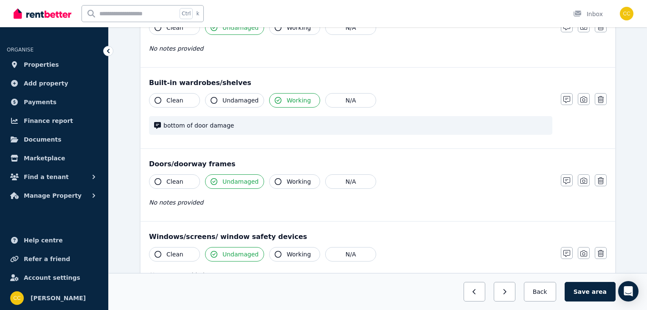
click at [235, 125] on span "bottom of door damage" at bounding box center [356, 125] width 384 height 8
click at [567, 98] on icon "button" at bounding box center [567, 99] width 7 height 7
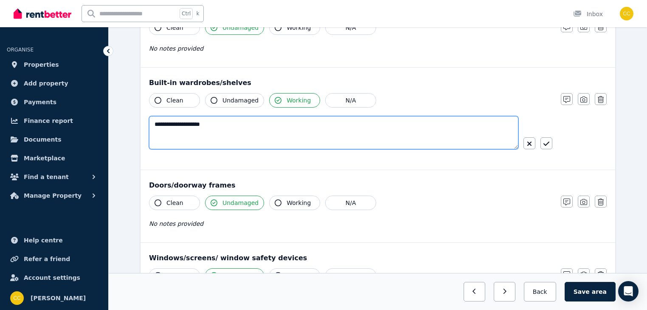
click at [234, 128] on textarea "**********" at bounding box center [334, 132] width 370 height 33
type textarea "**********"
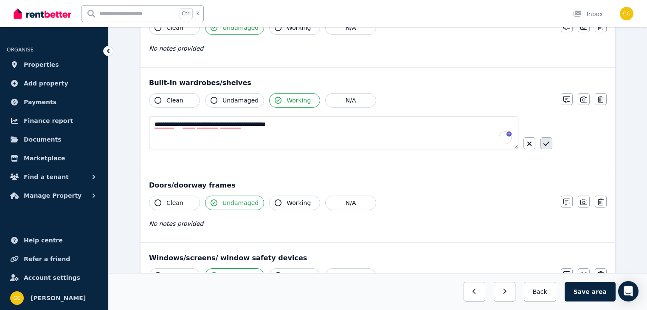
click at [547, 143] on icon "button" at bounding box center [547, 143] width 6 height 4
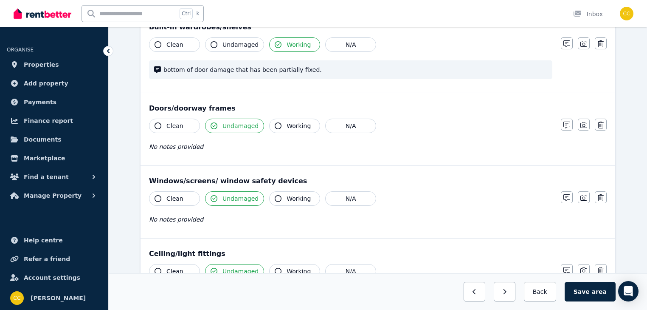
scroll to position [204, 0]
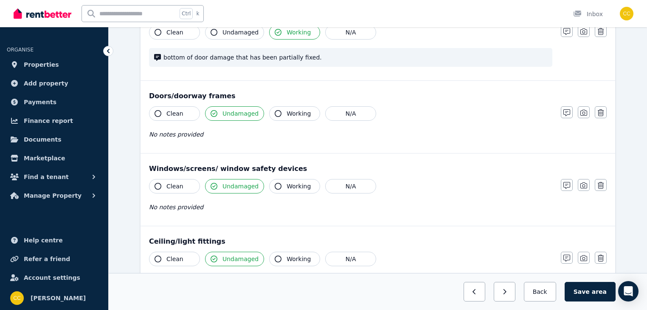
click at [158, 185] on icon "button" at bounding box center [158, 186] width 7 height 7
click at [215, 185] on icon "button" at bounding box center [214, 186] width 7 height 7
click at [213, 185] on icon "button" at bounding box center [214, 186] width 7 height 7
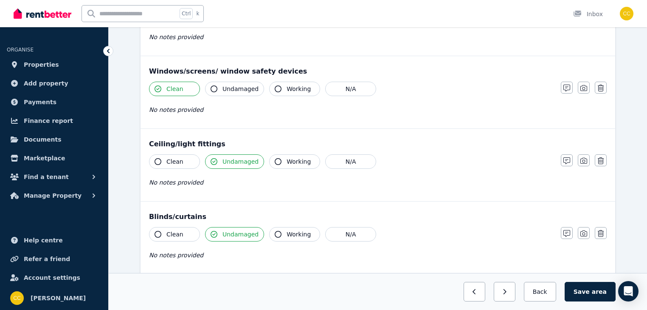
scroll to position [306, 0]
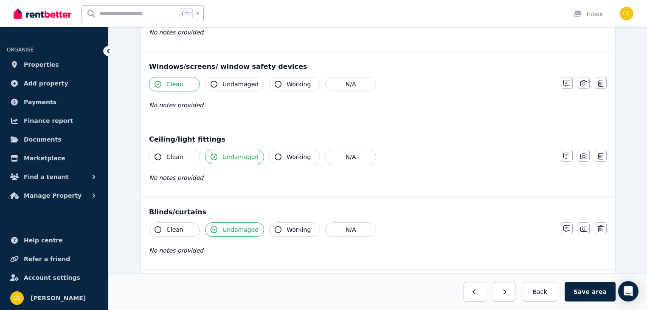
click at [158, 156] on icon "button" at bounding box center [158, 156] width 7 height 7
click at [229, 157] on span "Undamaged" at bounding box center [241, 156] width 36 height 8
click at [211, 157] on icon "button" at bounding box center [214, 156] width 7 height 7
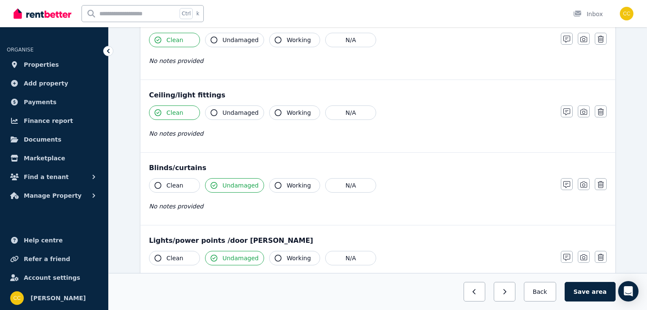
scroll to position [374, 0]
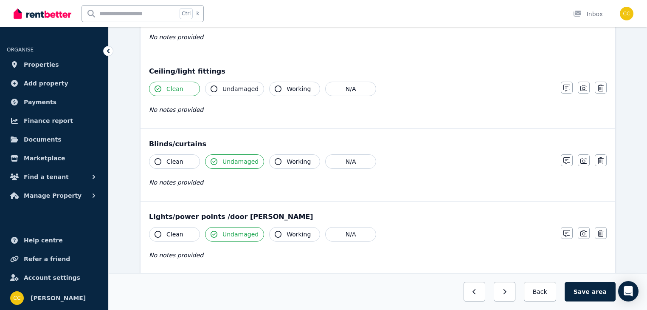
click at [275, 161] on icon "button" at bounding box center [278, 161] width 7 height 7
click at [216, 161] on icon "button" at bounding box center [214, 161] width 7 height 7
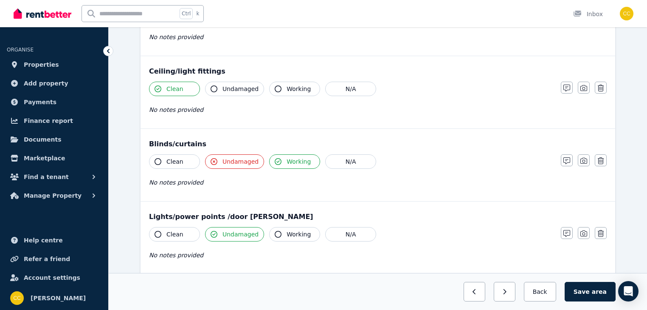
click at [213, 162] on icon "button" at bounding box center [214, 161] width 7 height 7
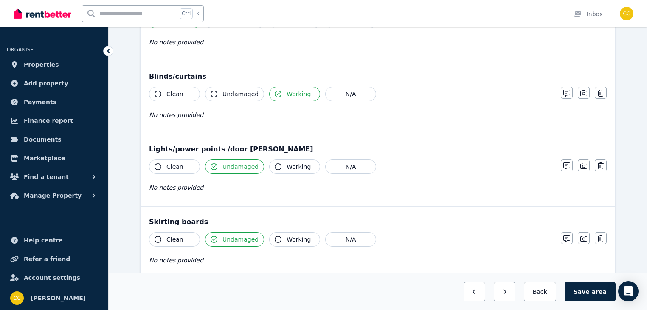
scroll to position [442, 0]
click at [158, 163] on icon "button" at bounding box center [158, 166] width 7 height 7
click at [214, 164] on icon "button" at bounding box center [214, 166] width 7 height 7
click at [215, 165] on icon "button" at bounding box center [214, 166] width 7 height 7
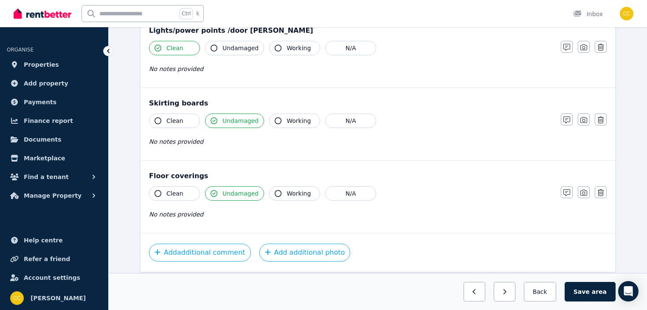
scroll to position [578, 0]
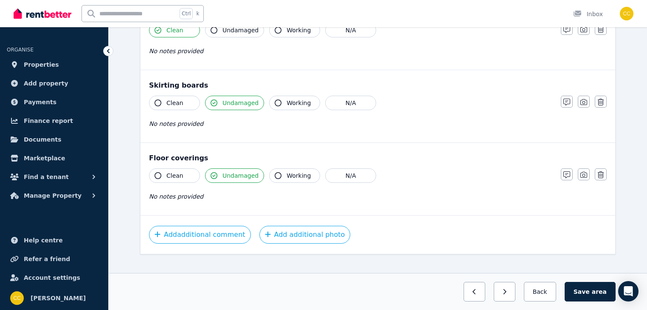
click at [158, 172] on icon "button" at bounding box center [158, 175] width 7 height 7
click at [213, 172] on icon "button" at bounding box center [214, 175] width 7 height 7
click at [212, 174] on icon "button" at bounding box center [214, 175] width 7 height 7
click at [158, 101] on icon "button" at bounding box center [158, 102] width 7 height 7
click at [216, 100] on icon "button" at bounding box center [214, 102] width 7 height 7
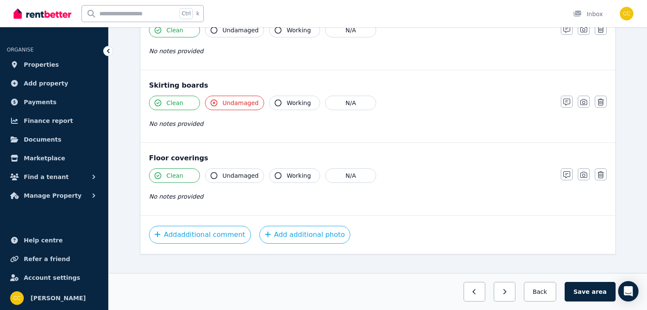
click at [216, 100] on icon "button" at bounding box center [214, 102] width 7 height 7
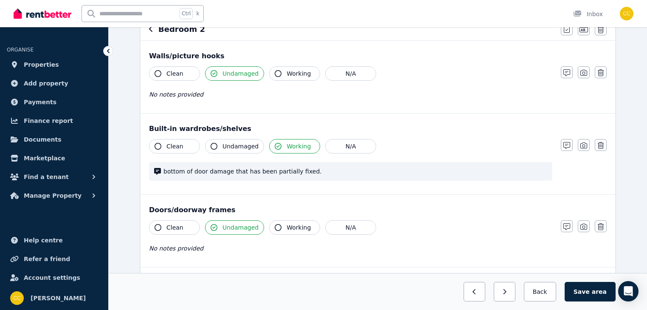
scroll to position [102, 0]
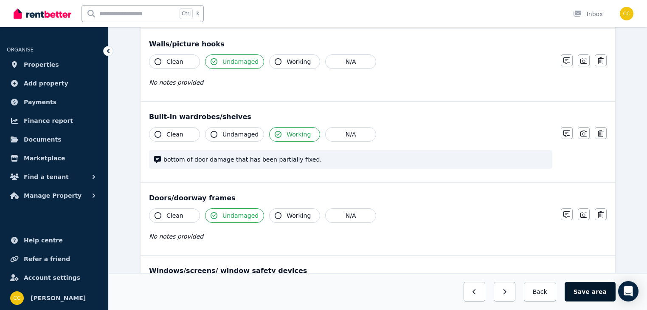
click at [600, 293] on span "area" at bounding box center [599, 291] width 15 height 8
